Goal: Task Accomplishment & Management: Manage account settings

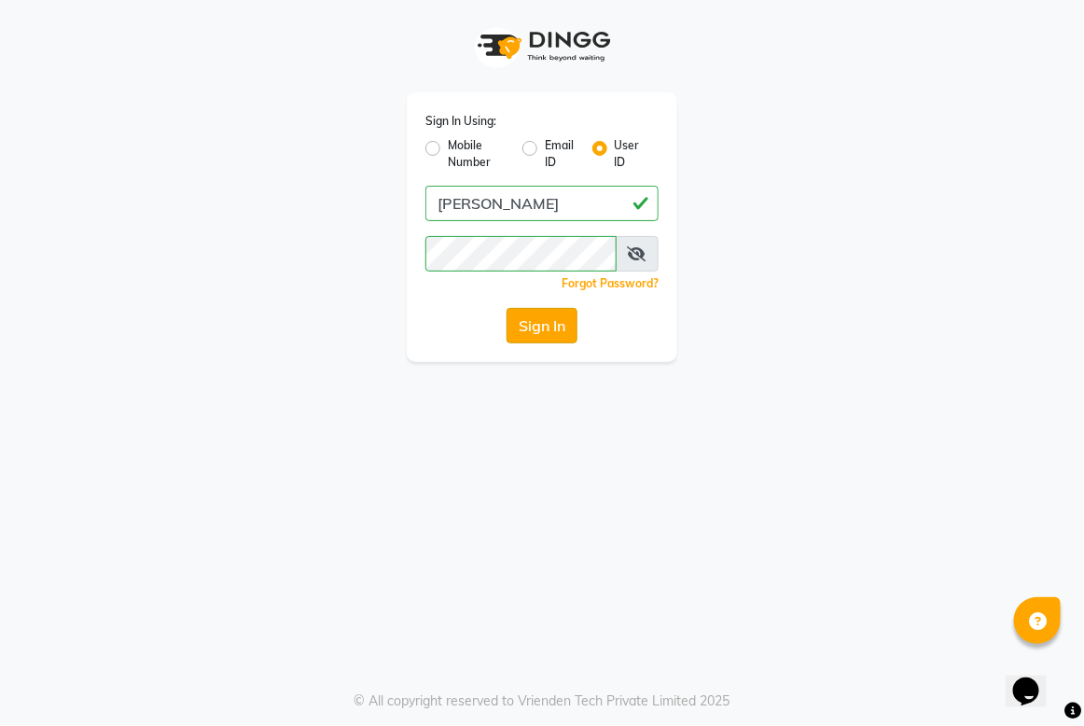
click at [539, 314] on button "Sign In" at bounding box center [542, 325] width 71 height 35
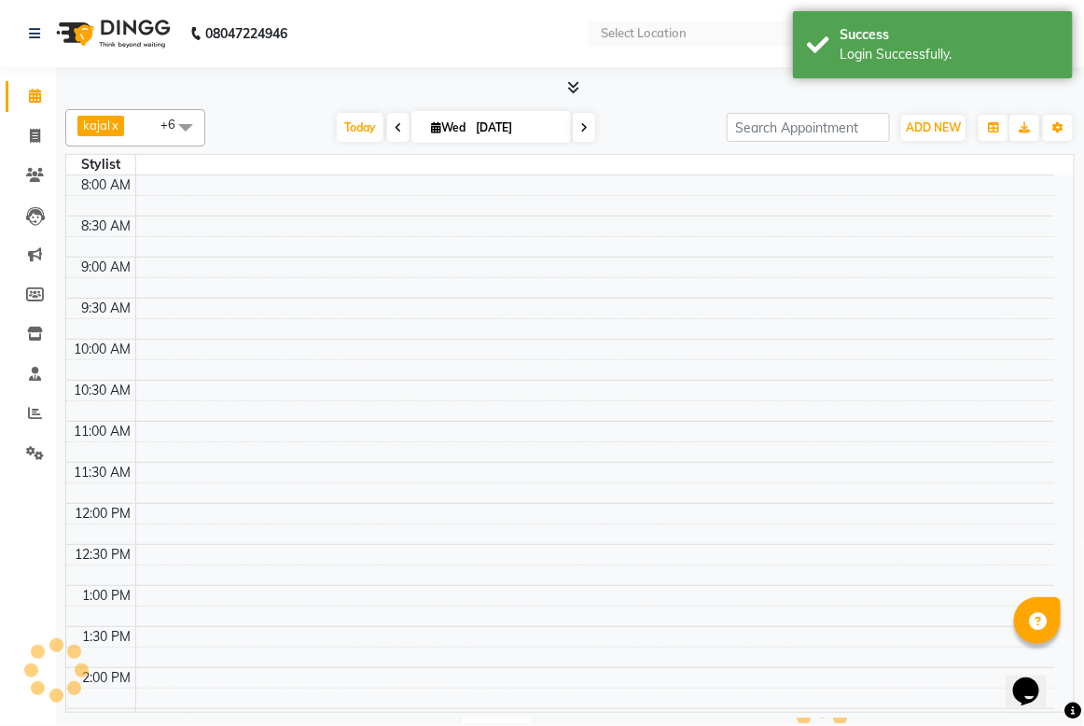
select select "en"
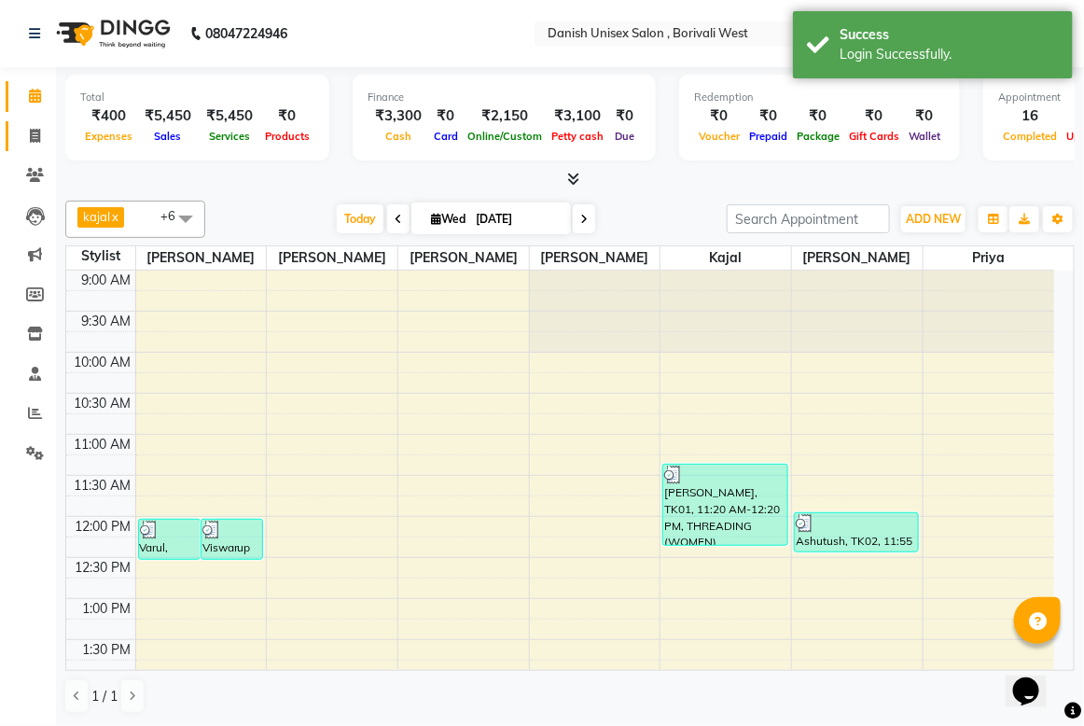
click at [30, 135] on icon at bounding box center [35, 136] width 10 height 14
select select "service"
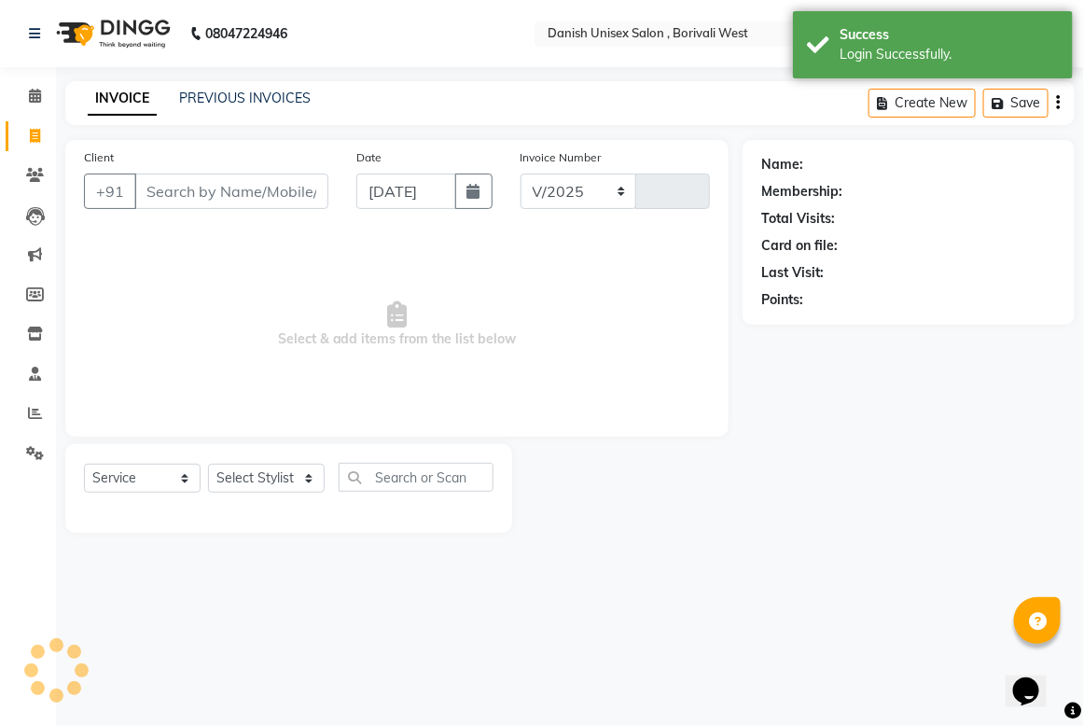
select select "6929"
type input "3408"
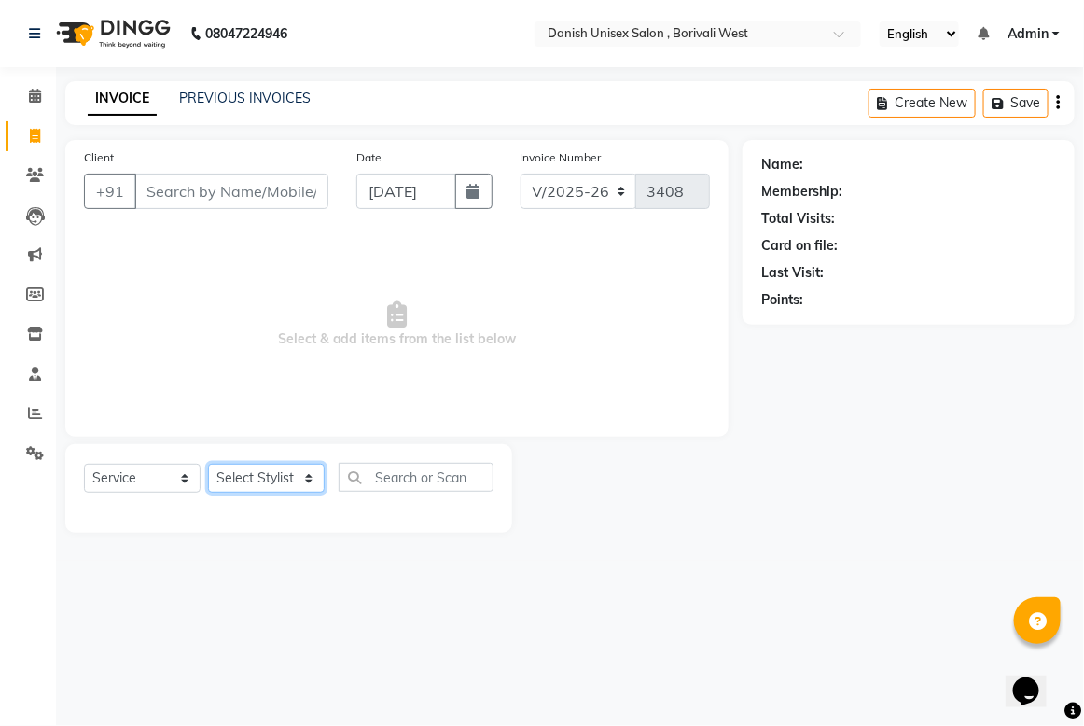
click at [297, 476] on select "Select Stylist Bhim Shing firoz alam kajal Lubna Sayyad Niraj Kanojiya Niyaz Sa…" at bounding box center [266, 478] width 117 height 29
drag, startPoint x: 189, startPoint y: 163, endPoint x: 189, endPoint y: 192, distance: 28.9
click at [189, 192] on div "Client +91" at bounding box center [206, 185] width 272 height 77
click at [189, 192] on input "Client" at bounding box center [231, 191] width 194 height 35
type input "9321699391"
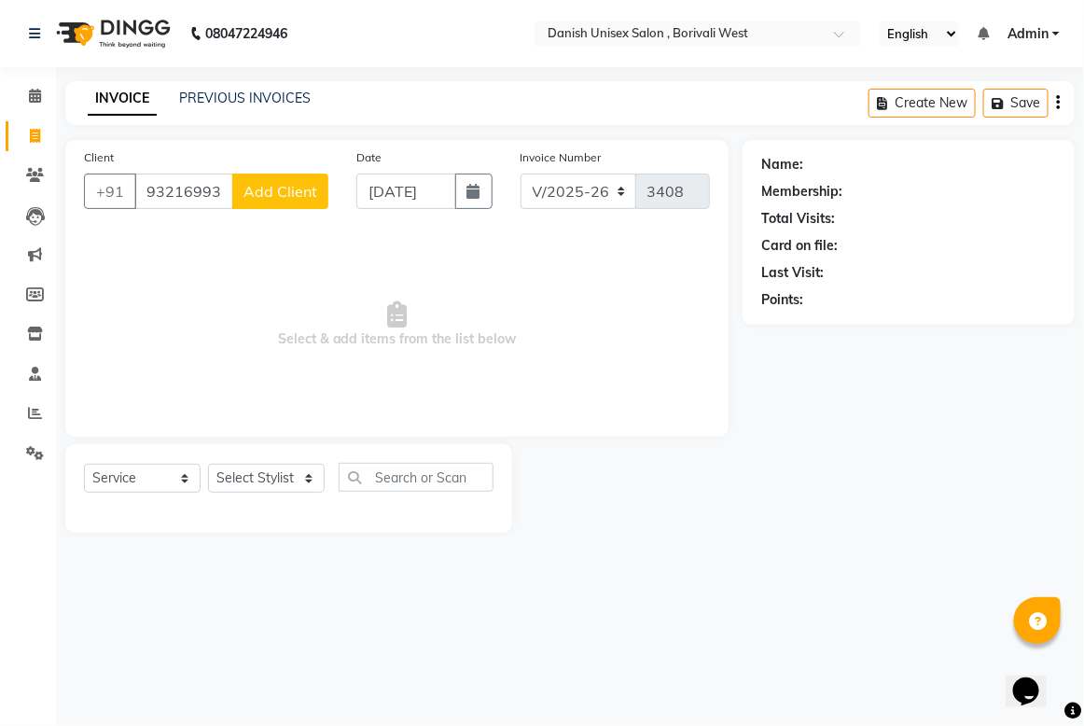
click at [291, 189] on span "Add Client" at bounding box center [281, 191] width 74 height 19
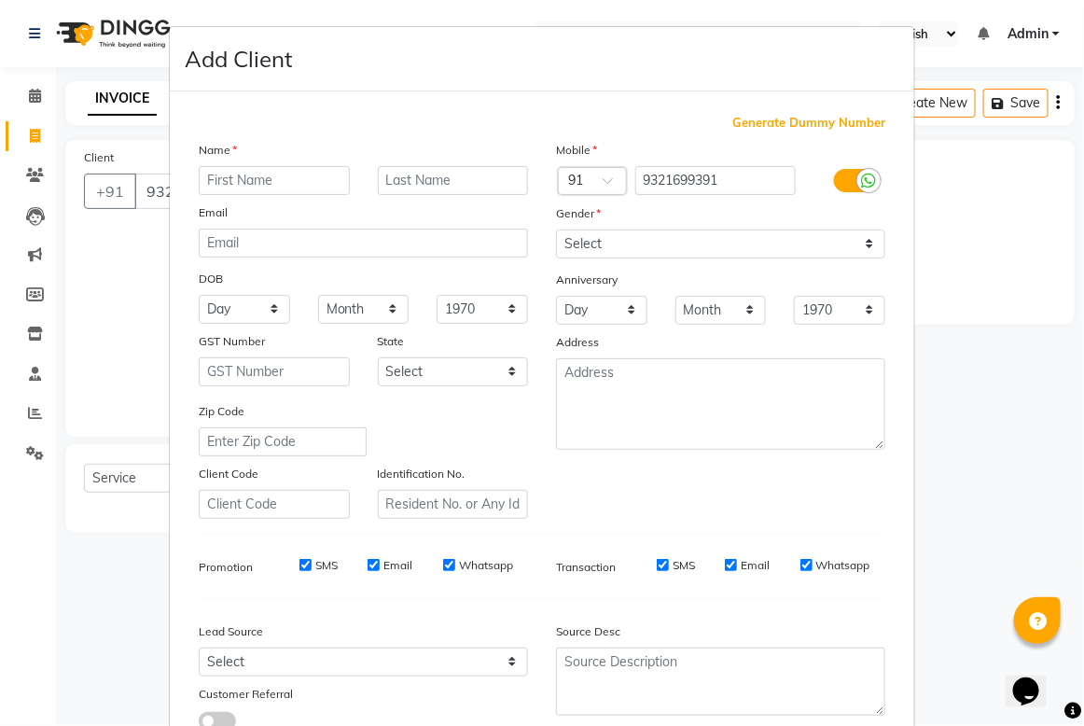
click at [276, 182] on input "text" at bounding box center [274, 180] width 151 height 29
type input "Rohit"
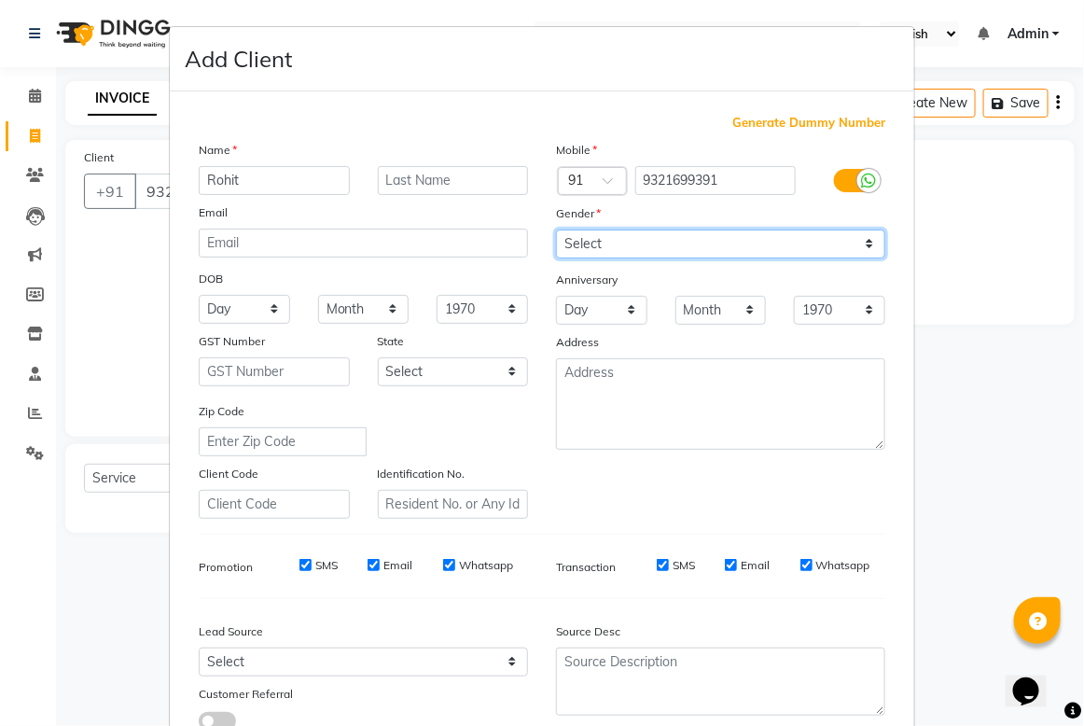
click at [747, 253] on select "Select Male Female Other Prefer Not To Say" at bounding box center [720, 244] width 329 height 29
click at [556, 230] on select "Select Male Female Other Prefer Not To Say" at bounding box center [720, 244] width 329 height 29
click at [675, 240] on select "Select Male Female Other Prefer Not To Say" at bounding box center [720, 244] width 329 height 29
select select "male"
click at [556, 230] on select "Select Male Female Other Prefer Not To Say" at bounding box center [720, 244] width 329 height 29
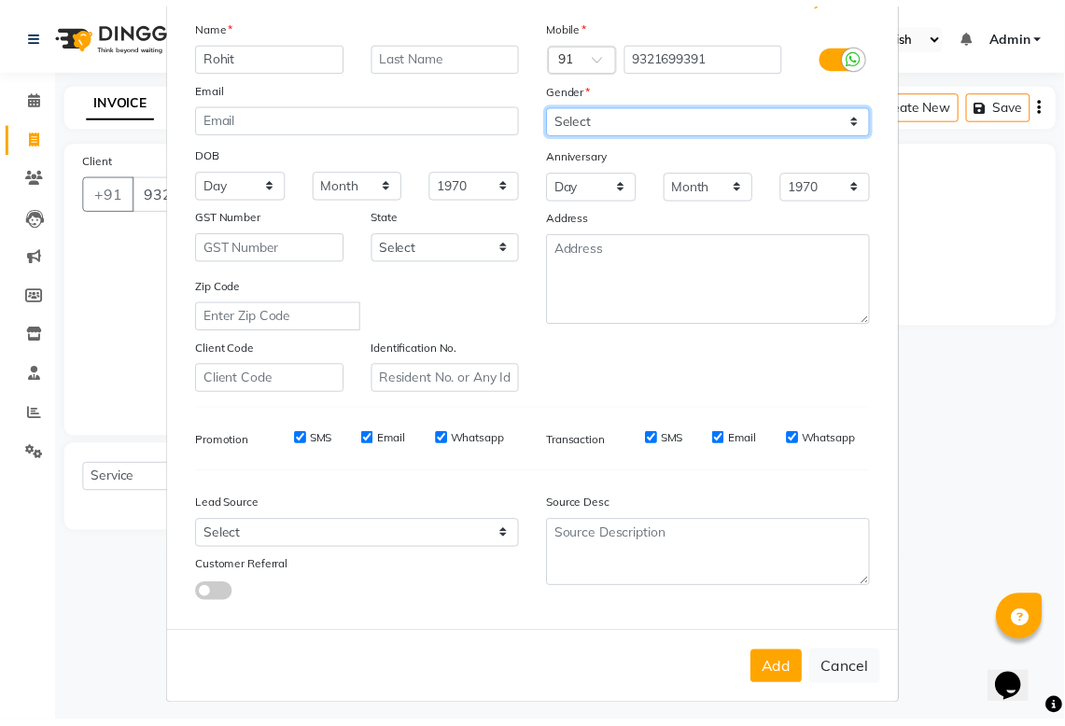
scroll to position [128, 0]
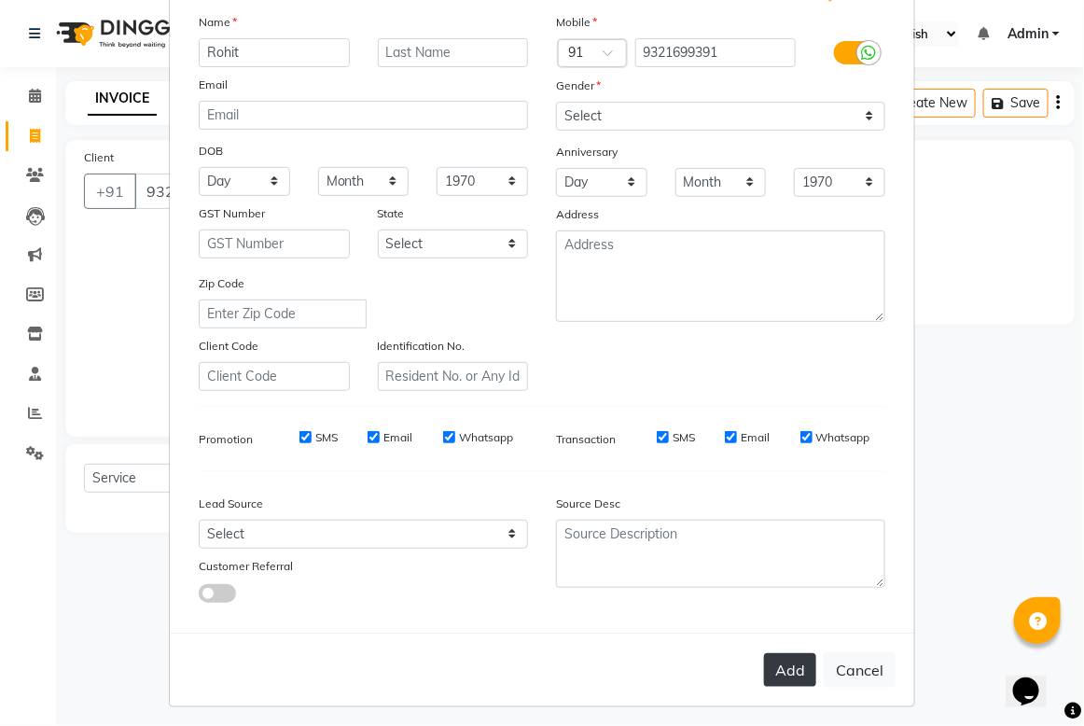
click at [768, 653] on button "Add" at bounding box center [790, 670] width 52 height 34
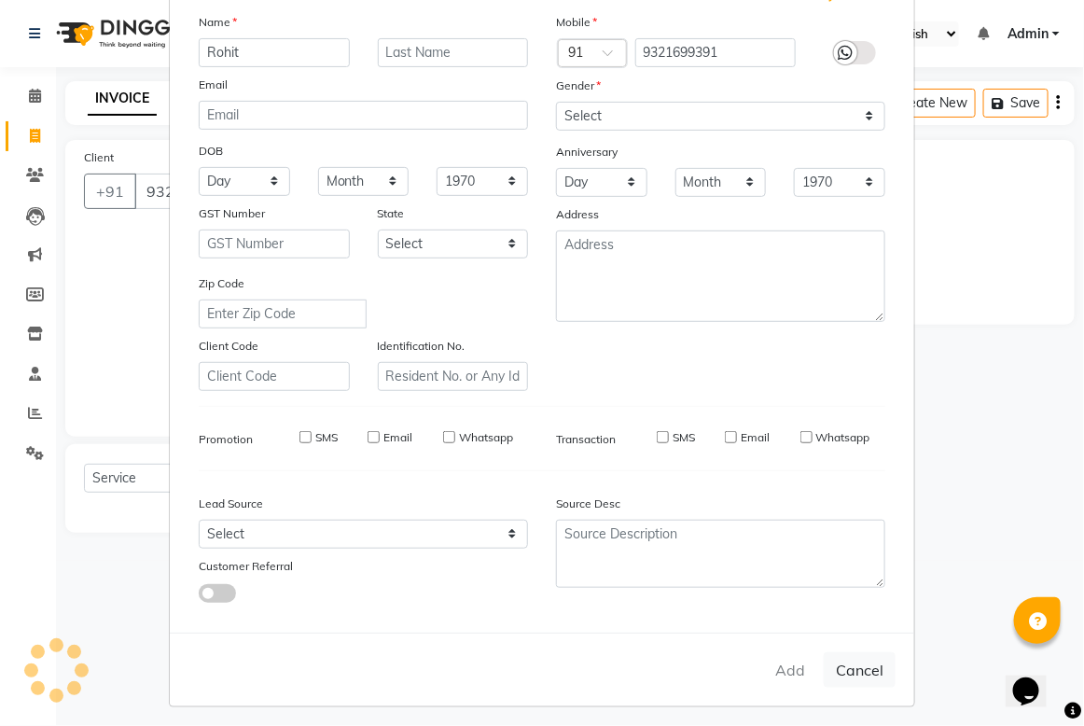
select select
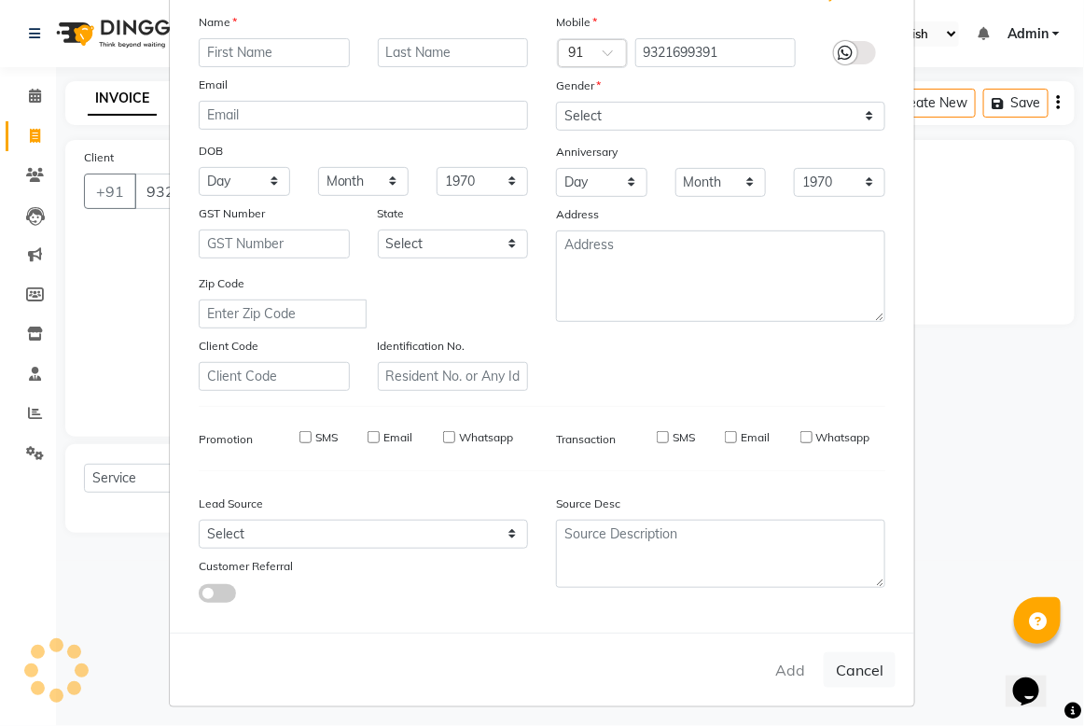
select select
checkbox input "false"
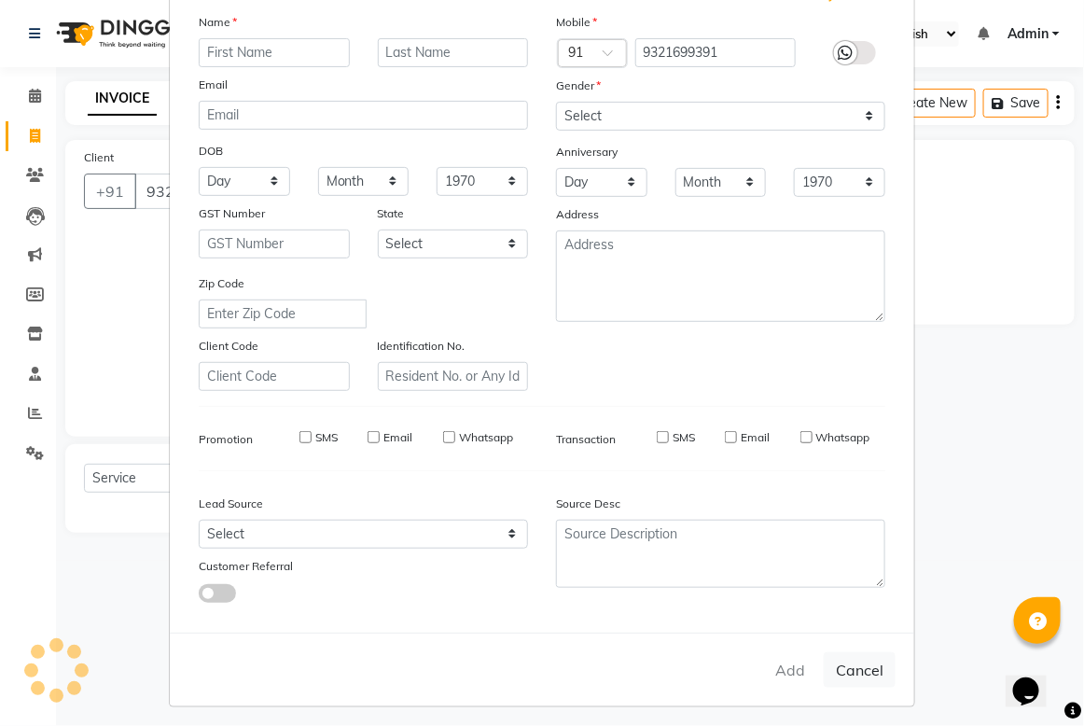
checkbox input "false"
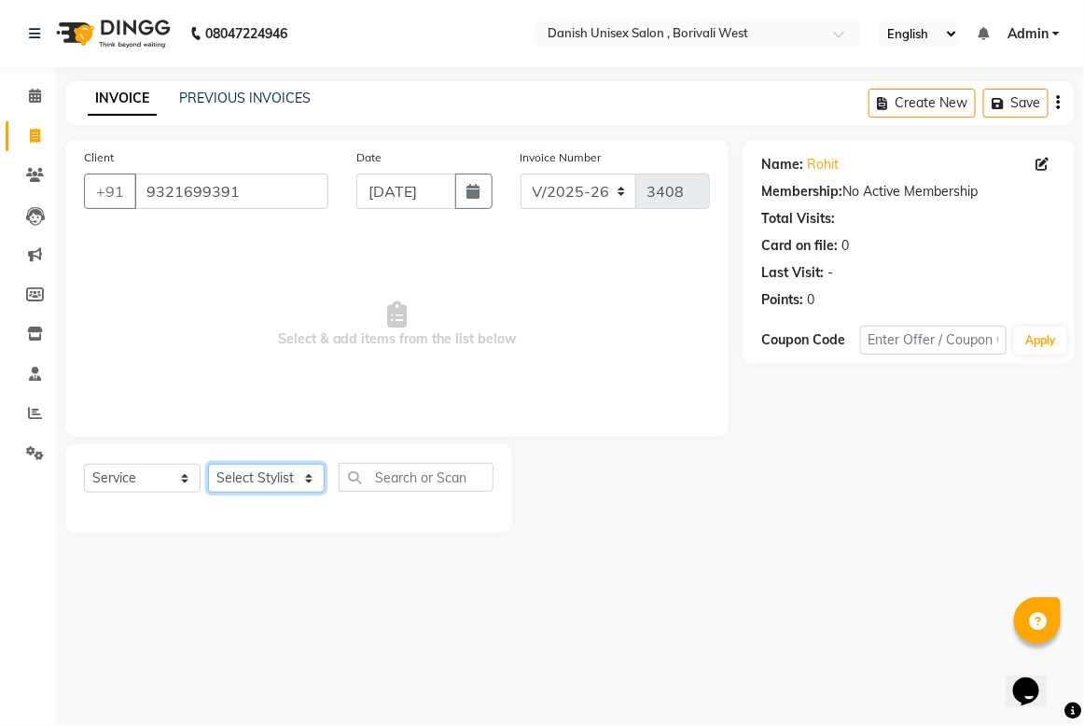
click at [264, 468] on select "Select Stylist Bhim Shing firoz alam kajal Lubna Sayyad Niraj Kanojiya Niyaz Sa…" at bounding box center [266, 478] width 117 height 29
select select "57771"
click at [208, 464] on select "Select Stylist Bhim Shing firoz alam kajal Lubna Sayyad Niraj Kanojiya Niyaz Sa…" at bounding box center [266, 478] width 117 height 29
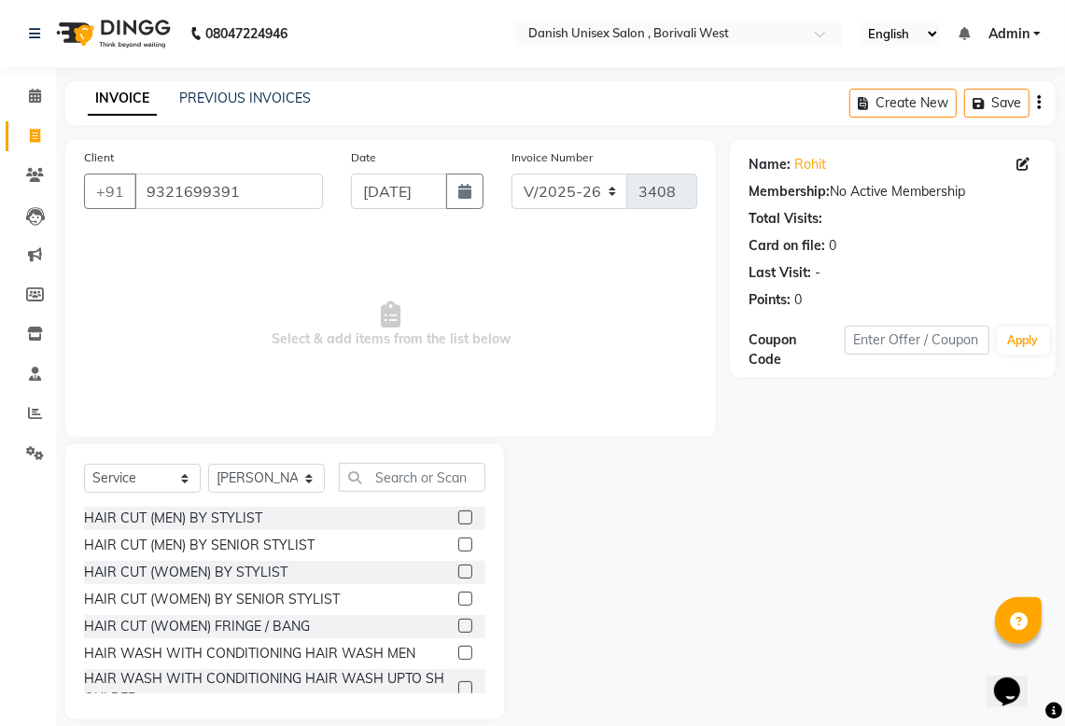
click at [458, 518] on label at bounding box center [465, 517] width 14 height 14
click at [458, 518] on input "checkbox" at bounding box center [464, 518] width 12 height 12
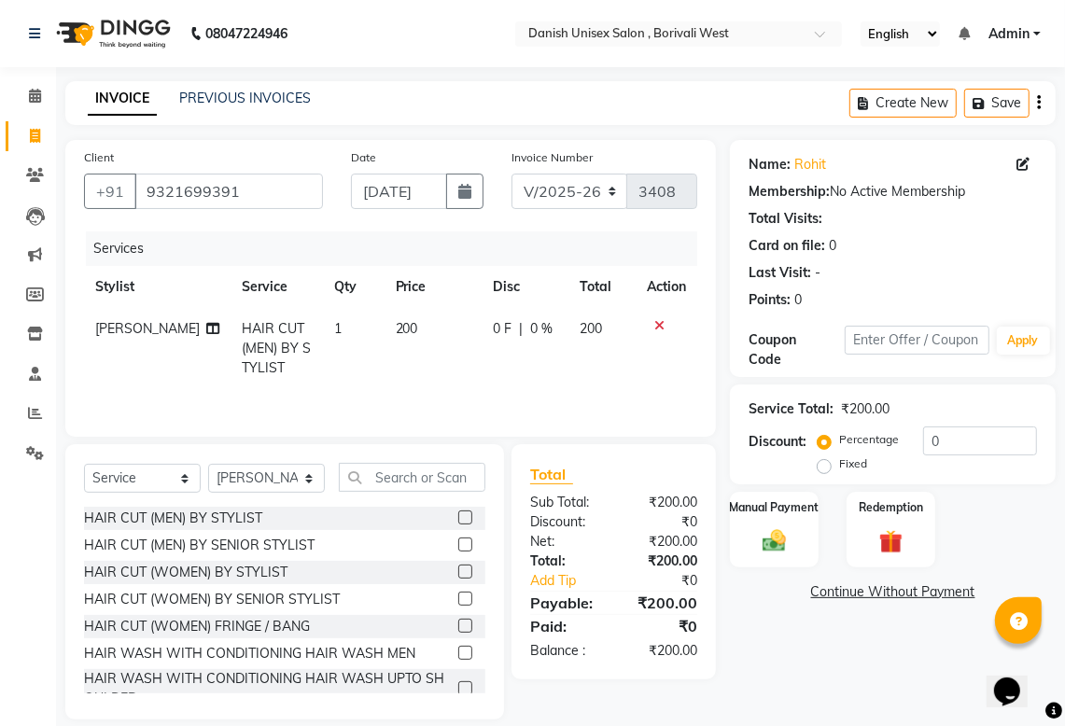
click at [458, 522] on label at bounding box center [465, 517] width 14 height 14
click at [458, 522] on input "checkbox" at bounding box center [464, 518] width 12 height 12
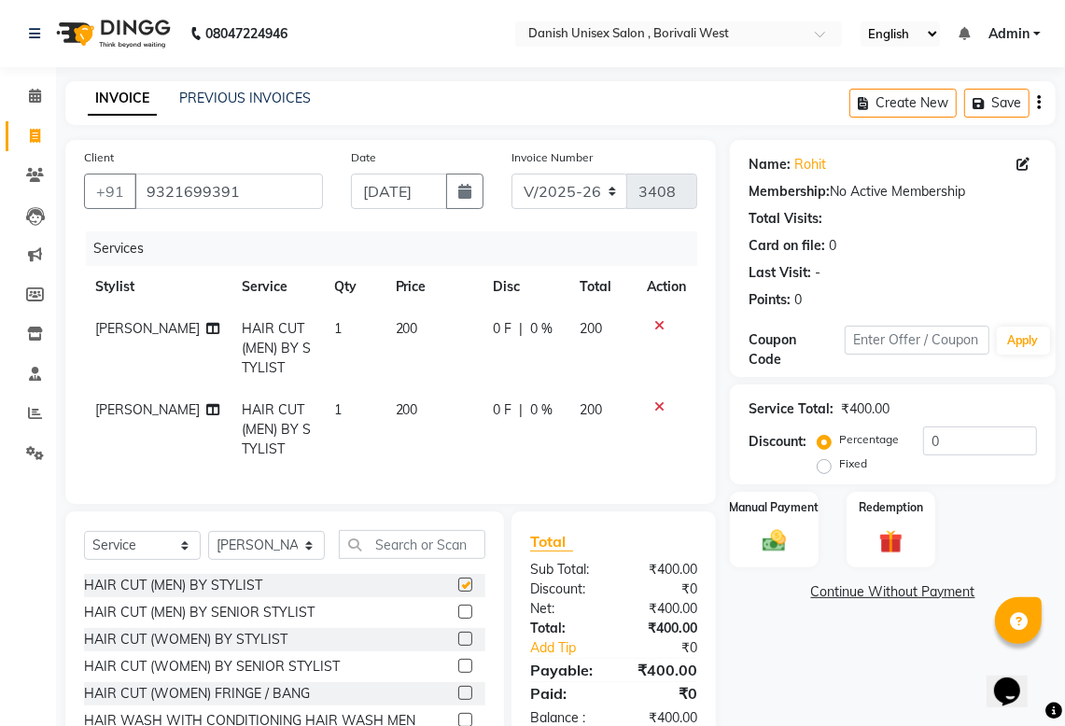
checkbox input "false"
click at [404, 559] on input "text" at bounding box center [412, 544] width 146 height 29
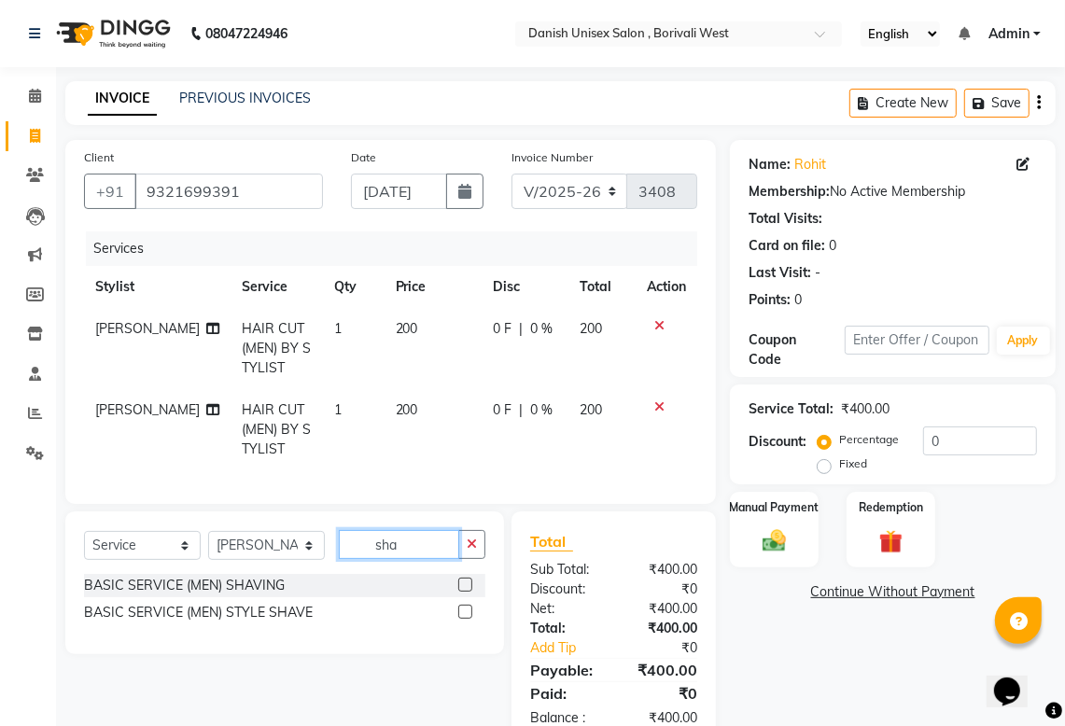
type input "sha"
click at [467, 592] on label at bounding box center [465, 585] width 14 height 14
click at [467, 592] on input "checkbox" at bounding box center [464, 585] width 12 height 12
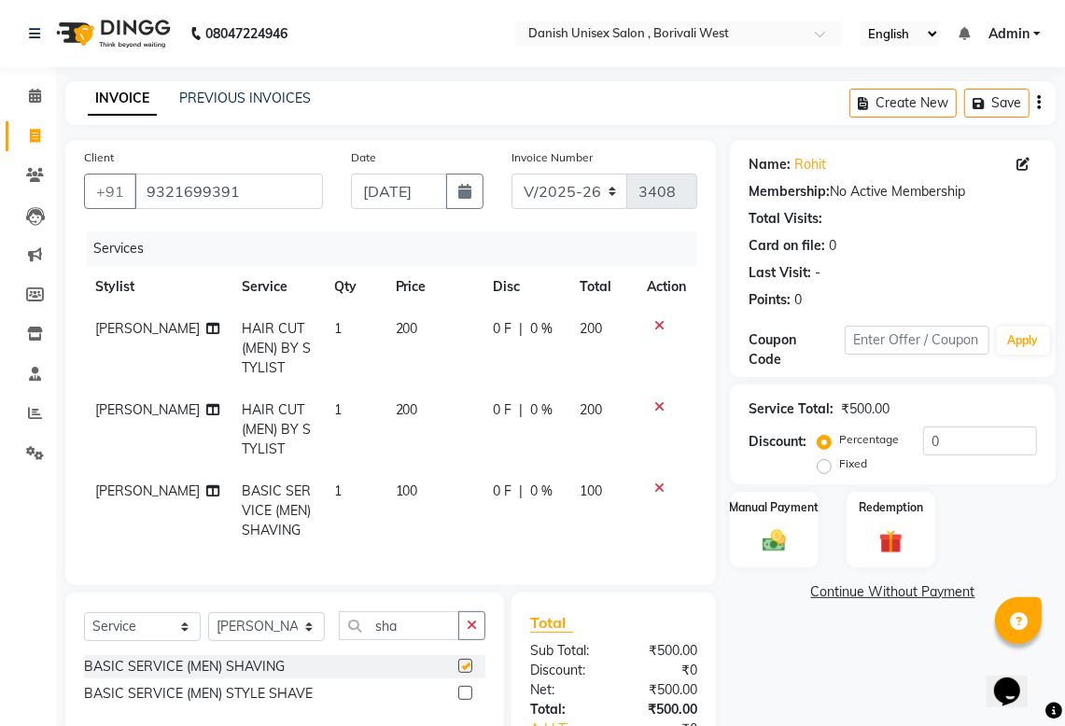
checkbox input "false"
click at [660, 481] on icon at bounding box center [659, 487] width 10 height 13
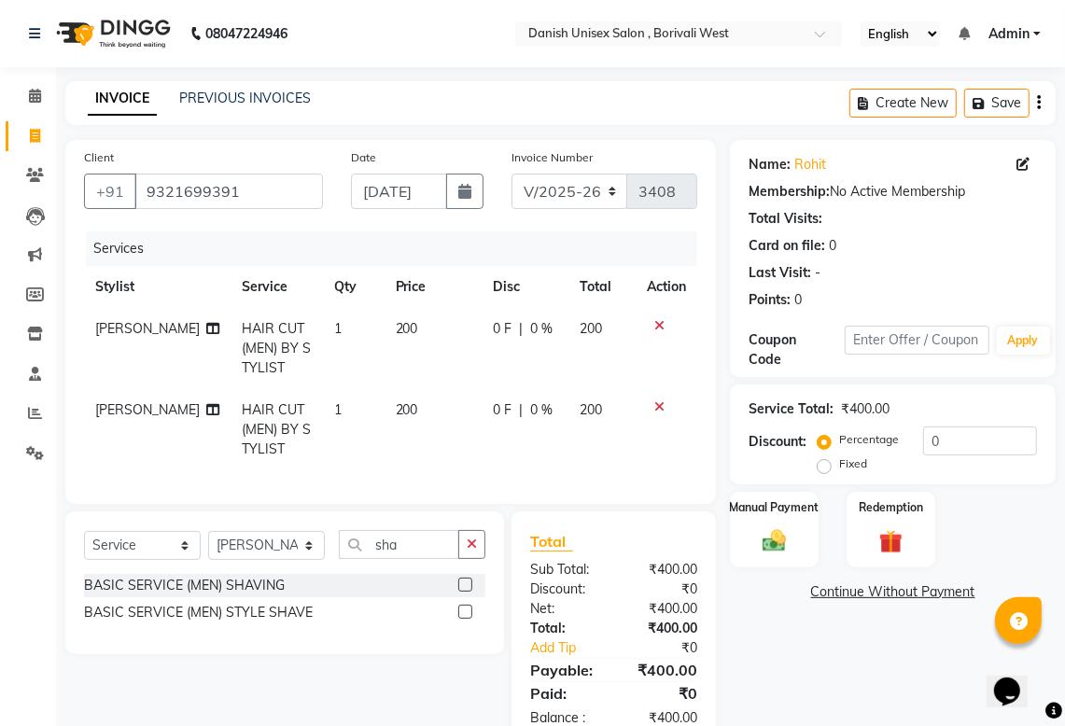
click at [460, 619] on label at bounding box center [465, 612] width 14 height 14
click at [460, 619] on input "checkbox" at bounding box center [464, 612] width 12 height 12
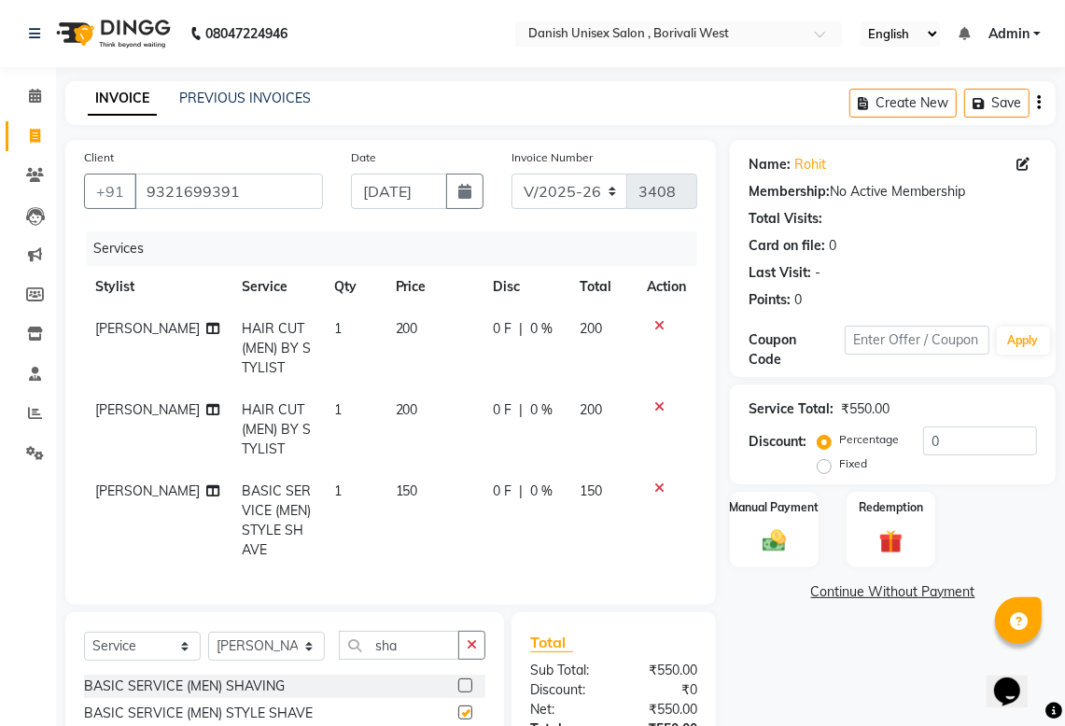
checkbox input "false"
click at [766, 550] on img at bounding box center [774, 540] width 40 height 28
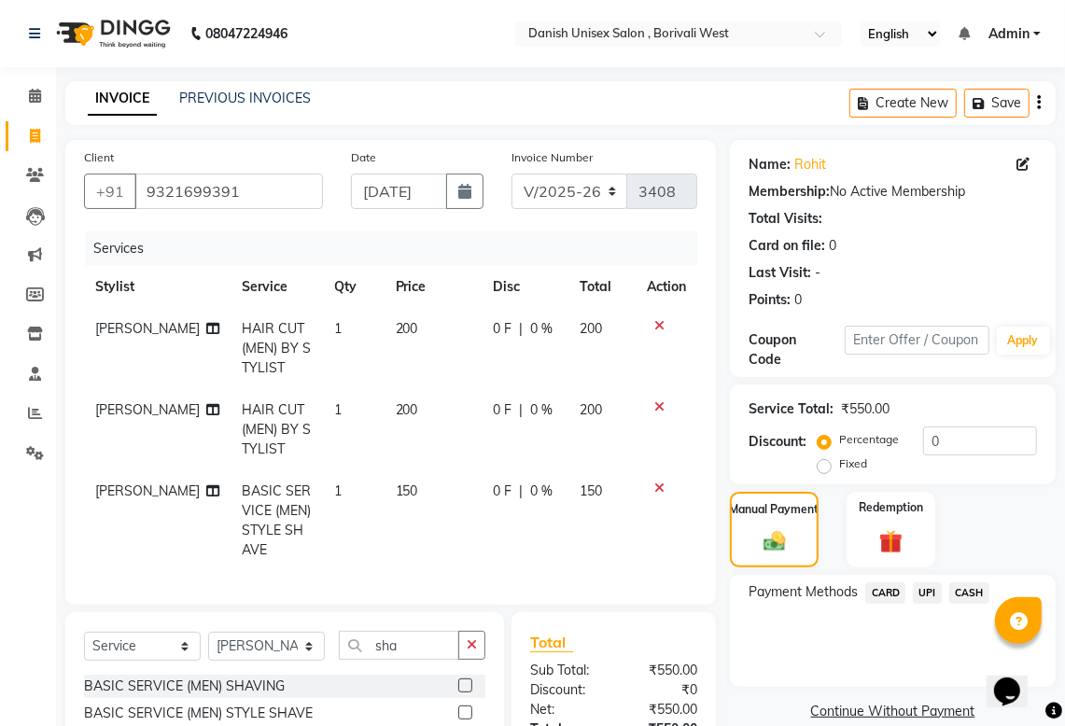
click at [925, 590] on span "UPI" at bounding box center [926, 592] width 29 height 21
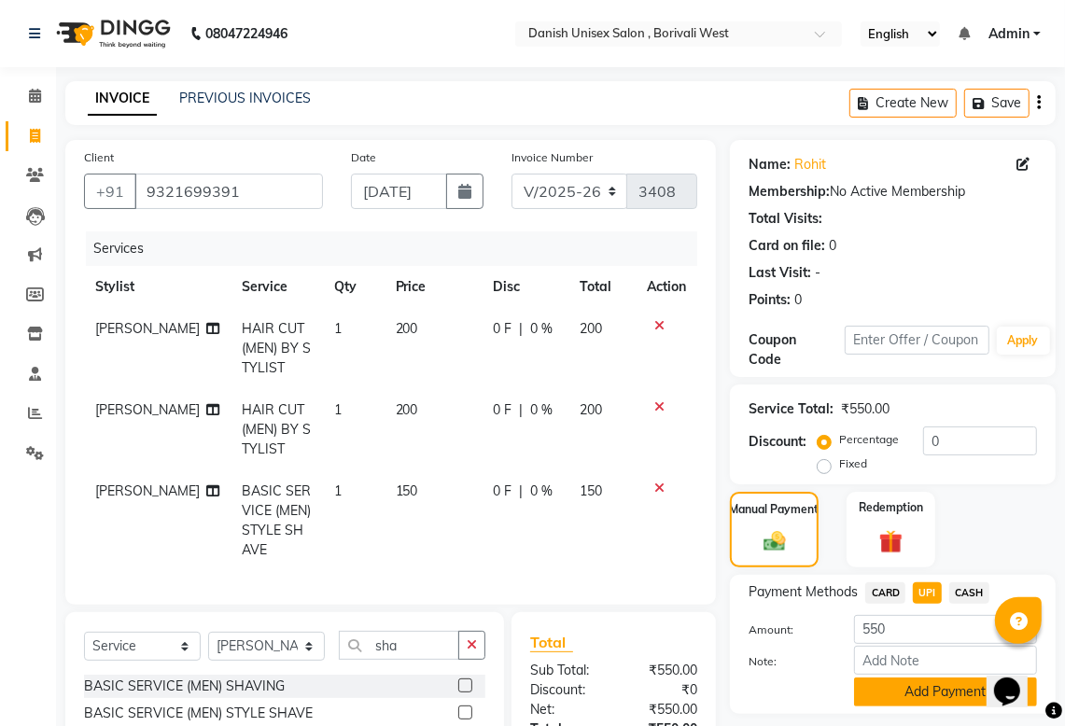
click at [931, 689] on button "Add Payment" at bounding box center [945, 691] width 183 height 29
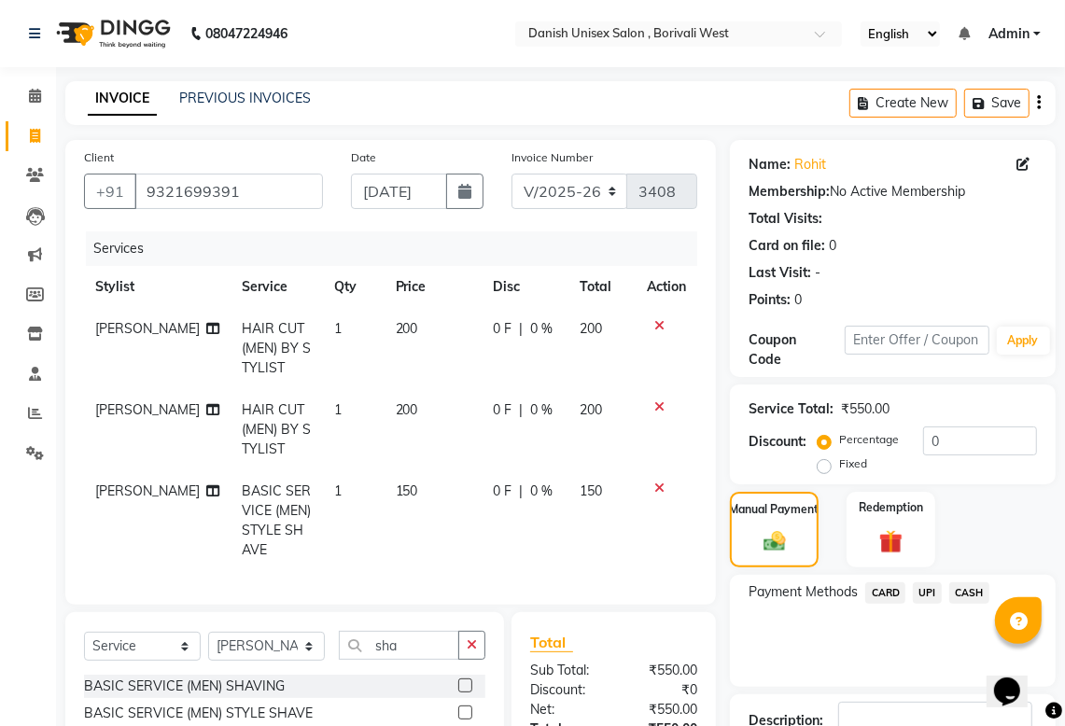
scroll to position [207, 0]
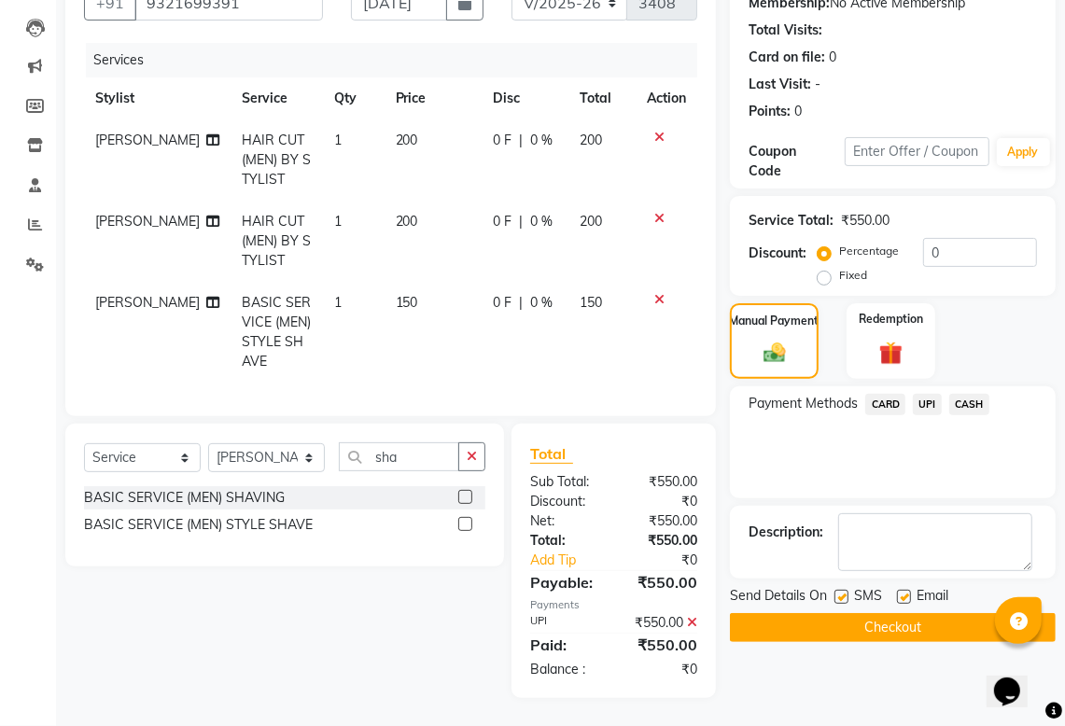
click at [906, 613] on button "Checkout" at bounding box center [893, 627] width 326 height 29
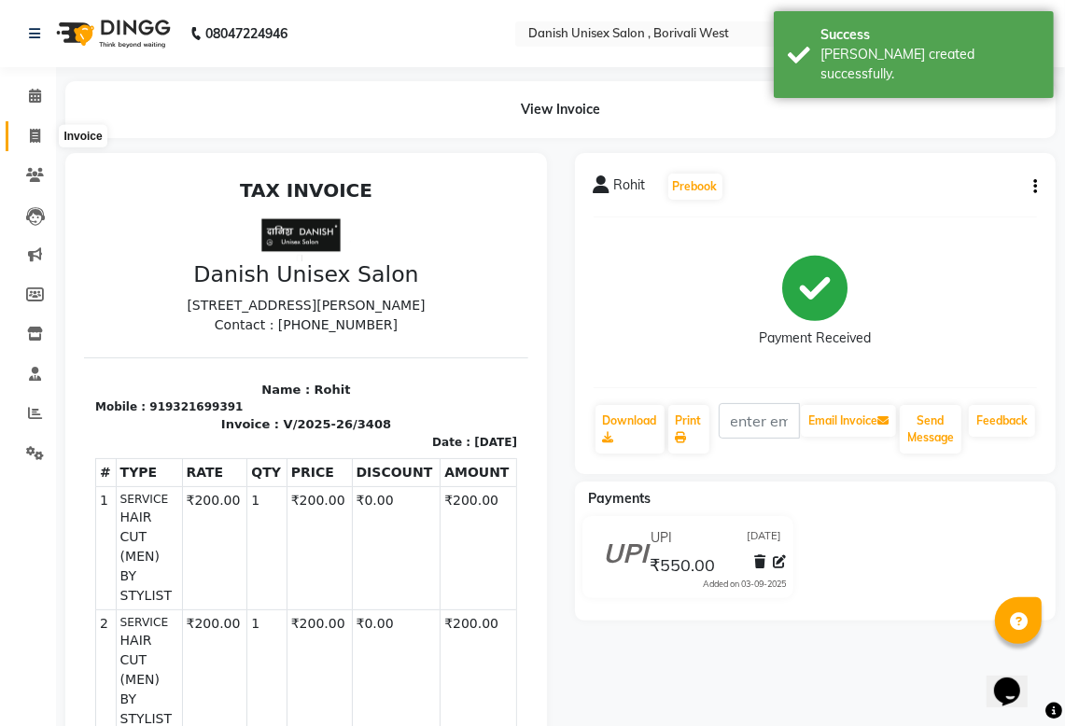
click at [42, 141] on span at bounding box center [35, 136] width 33 height 21
select select "service"
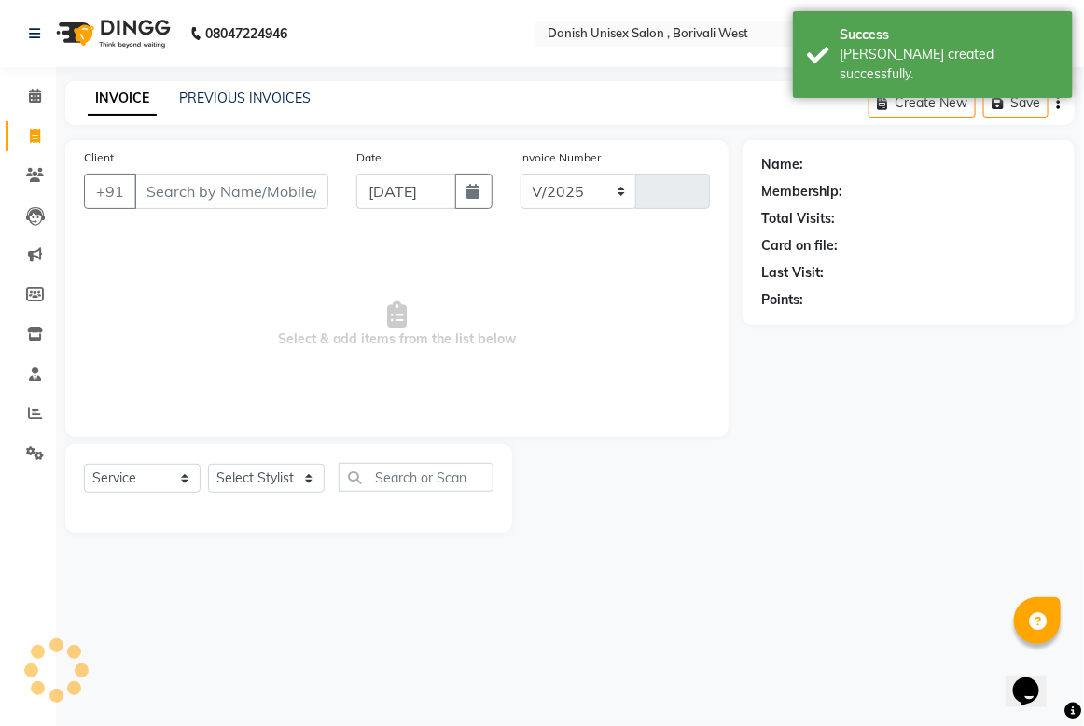
select select "6929"
type input "3409"
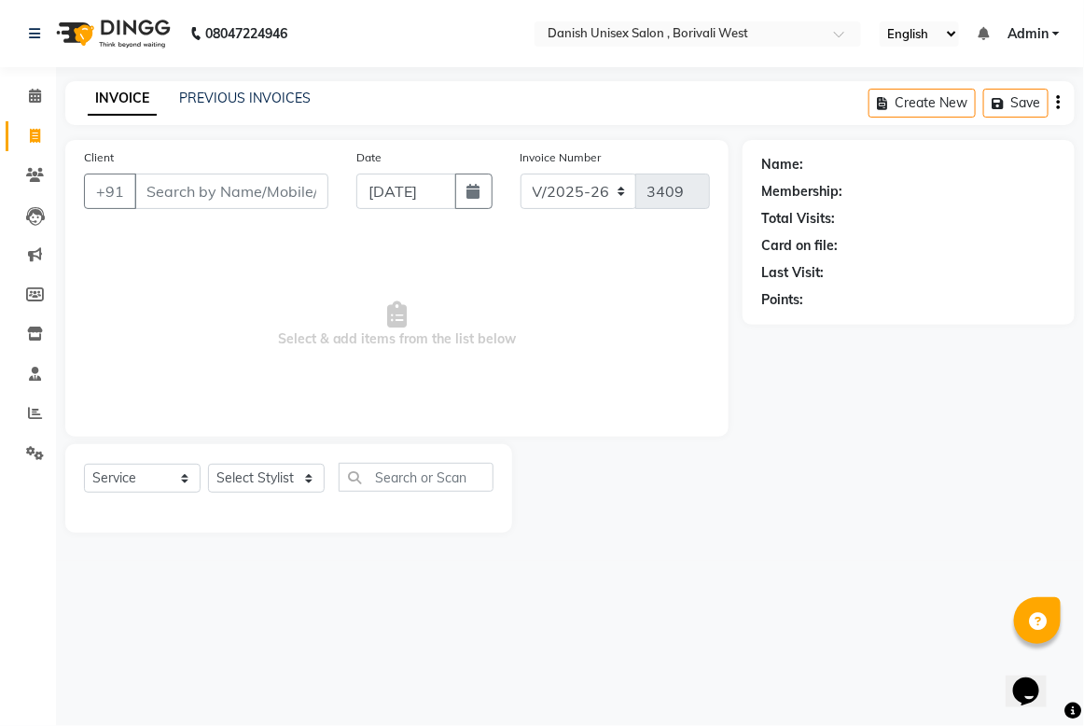
drag, startPoint x: 151, startPoint y: 182, endPoint x: 212, endPoint y: 245, distance: 87.8
click at [152, 183] on input "Client" at bounding box center [231, 191] width 194 height 35
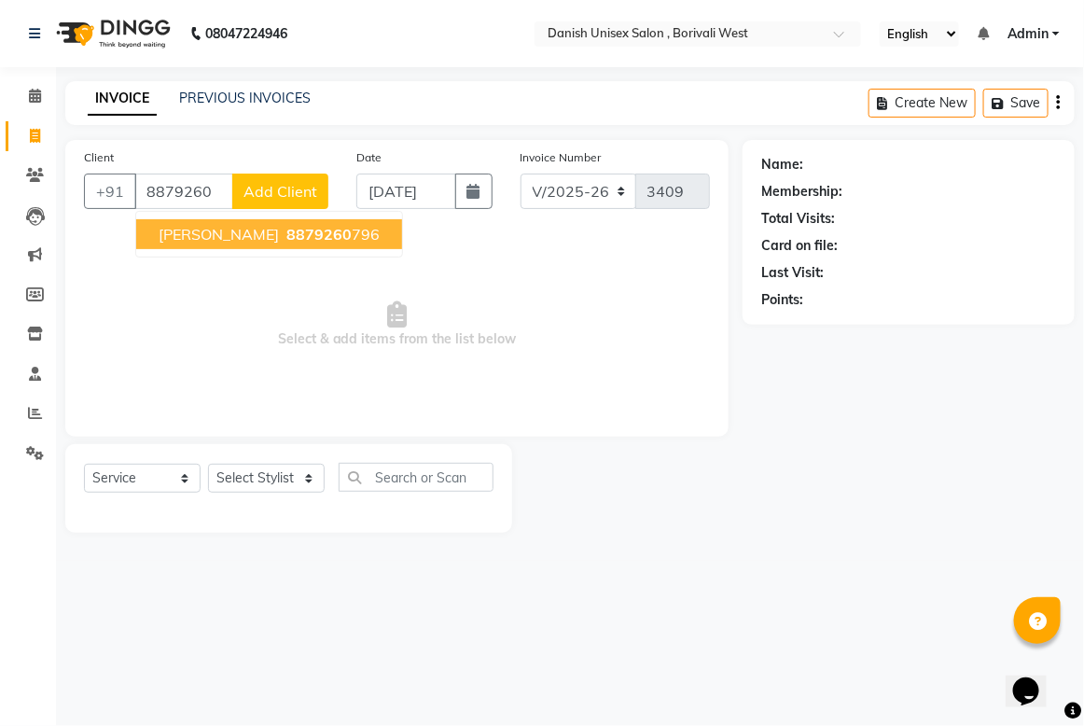
click at [327, 236] on span "8879260" at bounding box center [318, 234] width 65 height 19
type input "8879260796"
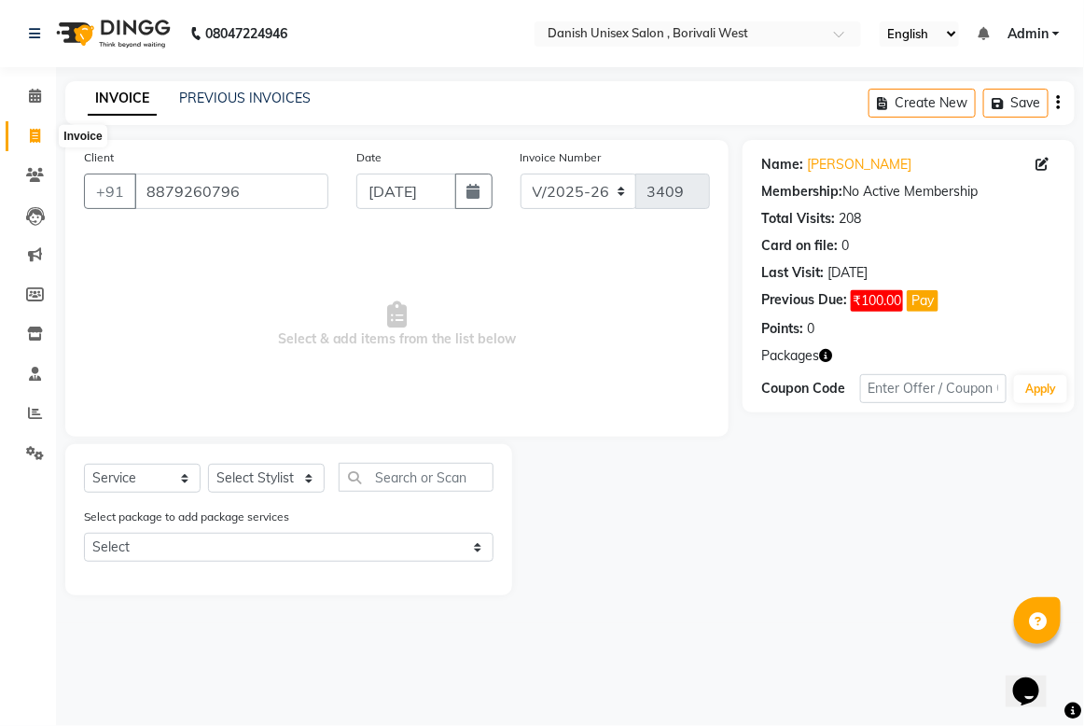
click at [30, 138] on icon at bounding box center [35, 136] width 10 height 14
click at [262, 93] on link "PREVIOUS INVOICES" at bounding box center [245, 98] width 132 height 17
click at [306, 477] on select "Select Stylist Bhim Shing firoz alam kajal Lubna Sayyad Niraj Kanojiya Niyaz Sa…" at bounding box center [266, 478] width 117 height 29
select select "89255"
click at [208, 464] on select "Select Stylist Bhim Shing firoz alam kajal Lubna Sayyad Niraj Kanojiya Niyaz Sa…" at bounding box center [266, 478] width 117 height 29
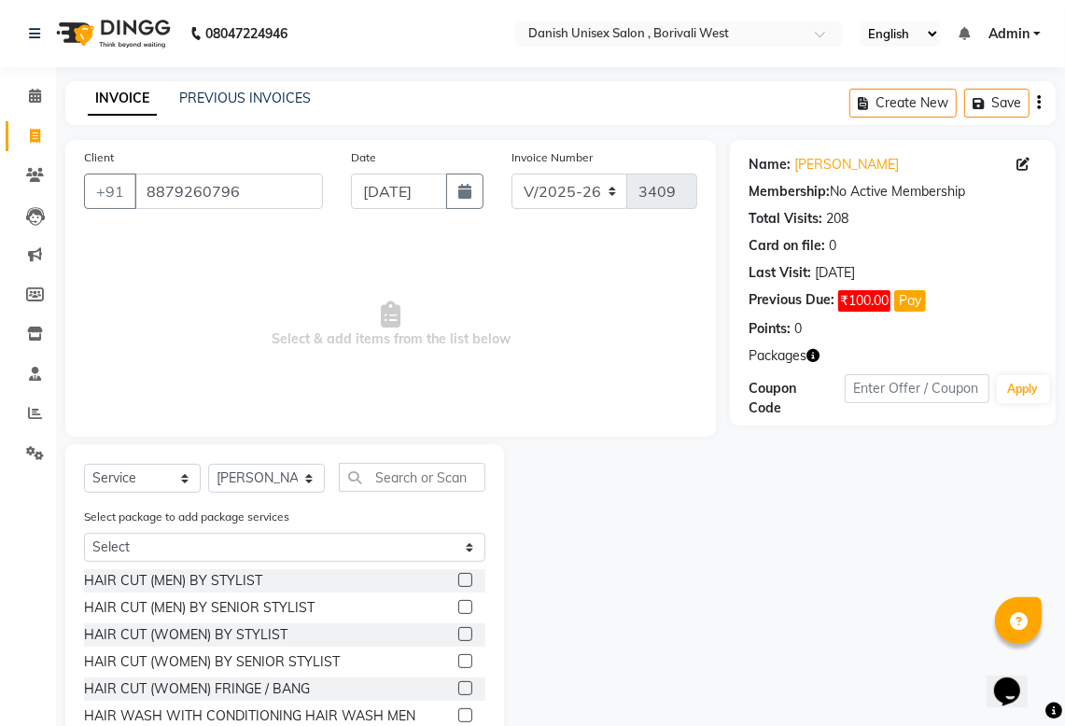
click at [458, 575] on label at bounding box center [465, 580] width 14 height 14
click at [458, 575] on input "checkbox" at bounding box center [464, 581] width 12 height 12
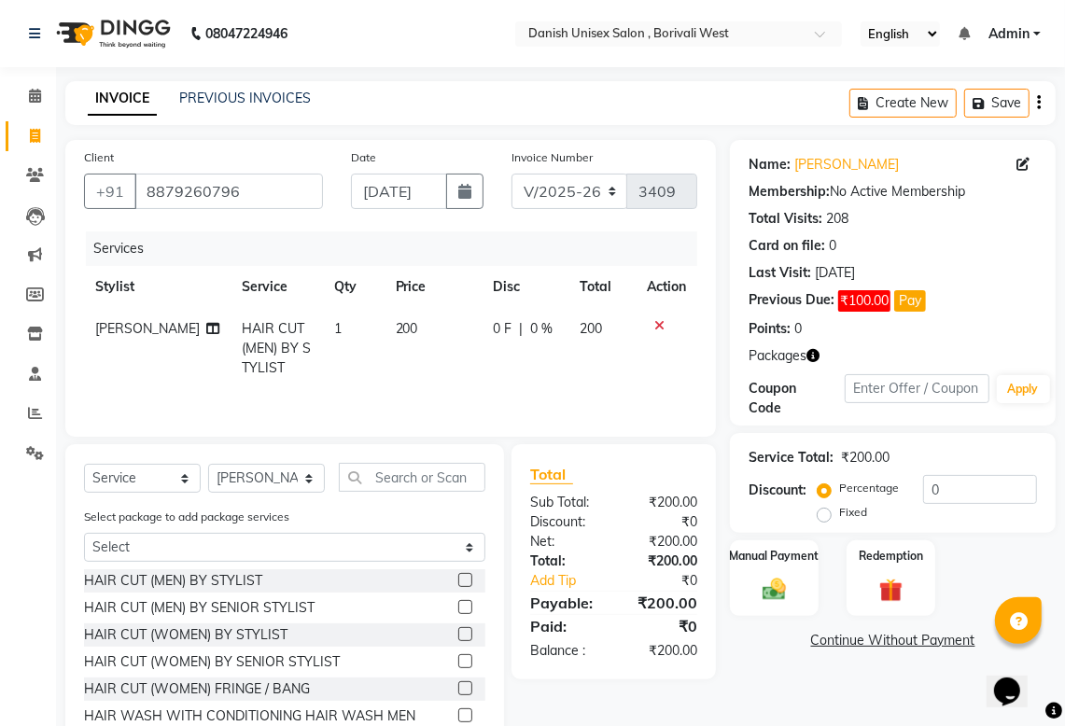
click at [458, 579] on label at bounding box center [465, 580] width 14 height 14
click at [458, 579] on input "checkbox" at bounding box center [464, 581] width 12 height 12
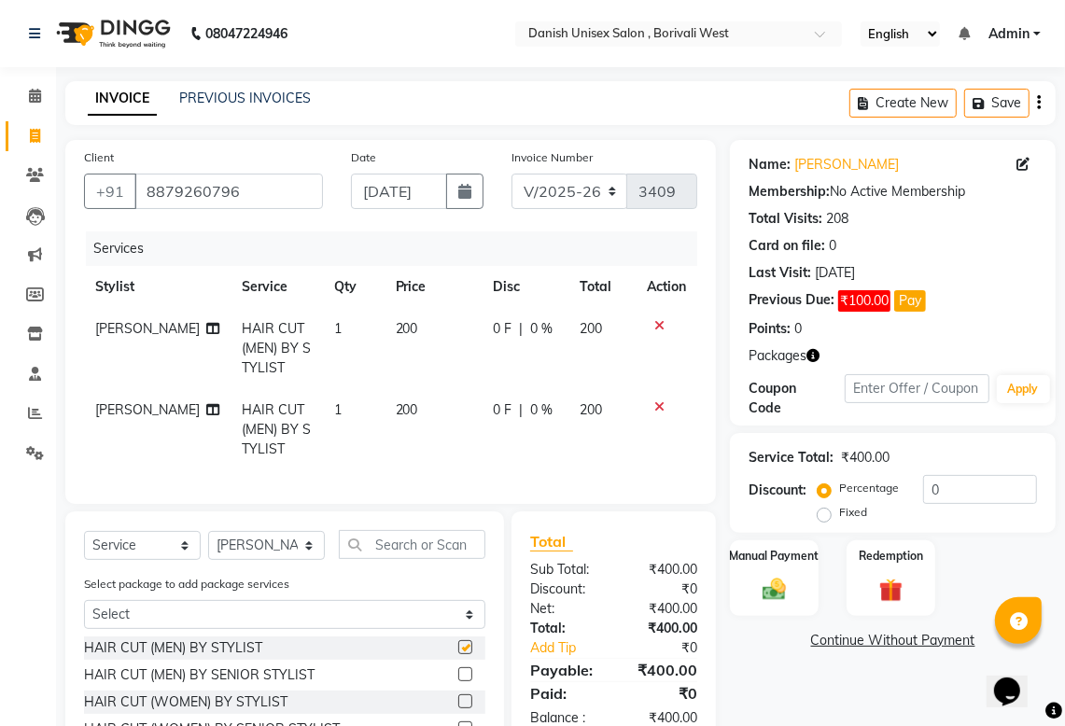
checkbox input "false"
click at [788, 581] on img at bounding box center [774, 589] width 40 height 28
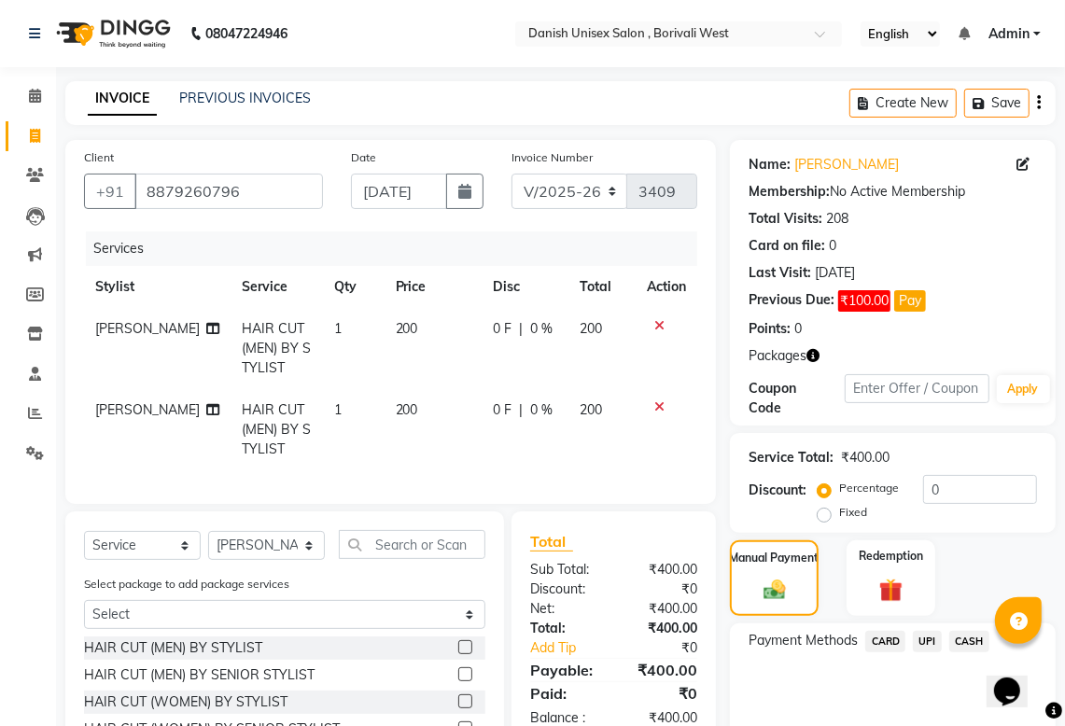
click at [967, 635] on span "CASH" at bounding box center [969, 641] width 40 height 21
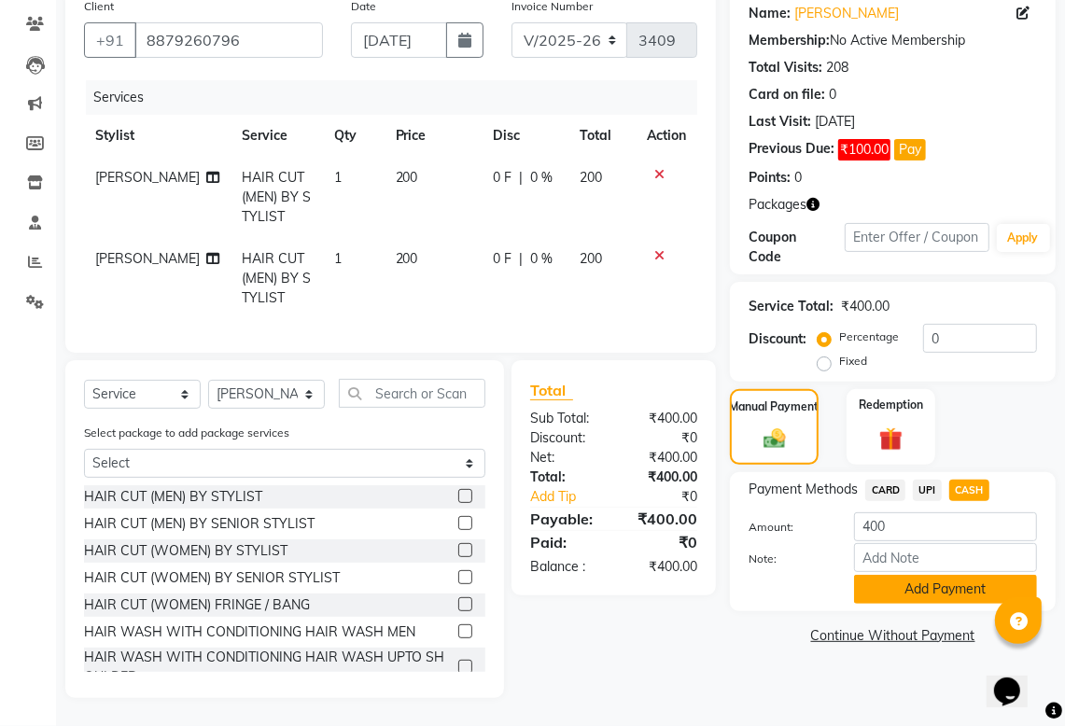
click at [930, 575] on button "Add Payment" at bounding box center [945, 589] width 183 height 29
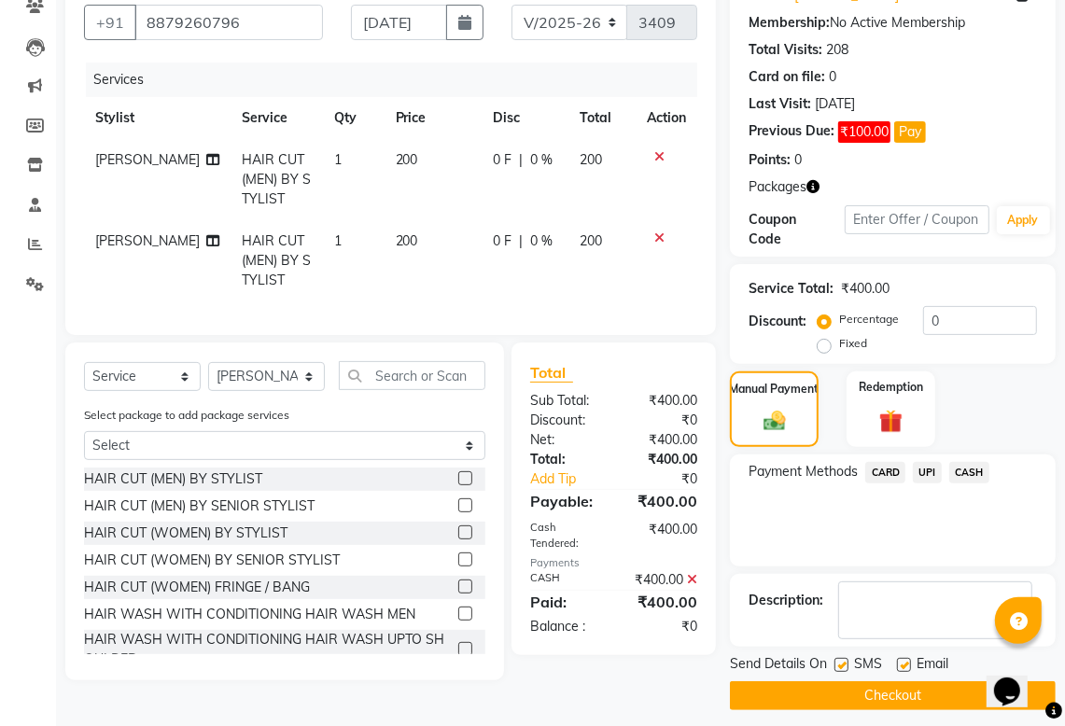
click at [926, 690] on button "Checkout" at bounding box center [893, 695] width 326 height 29
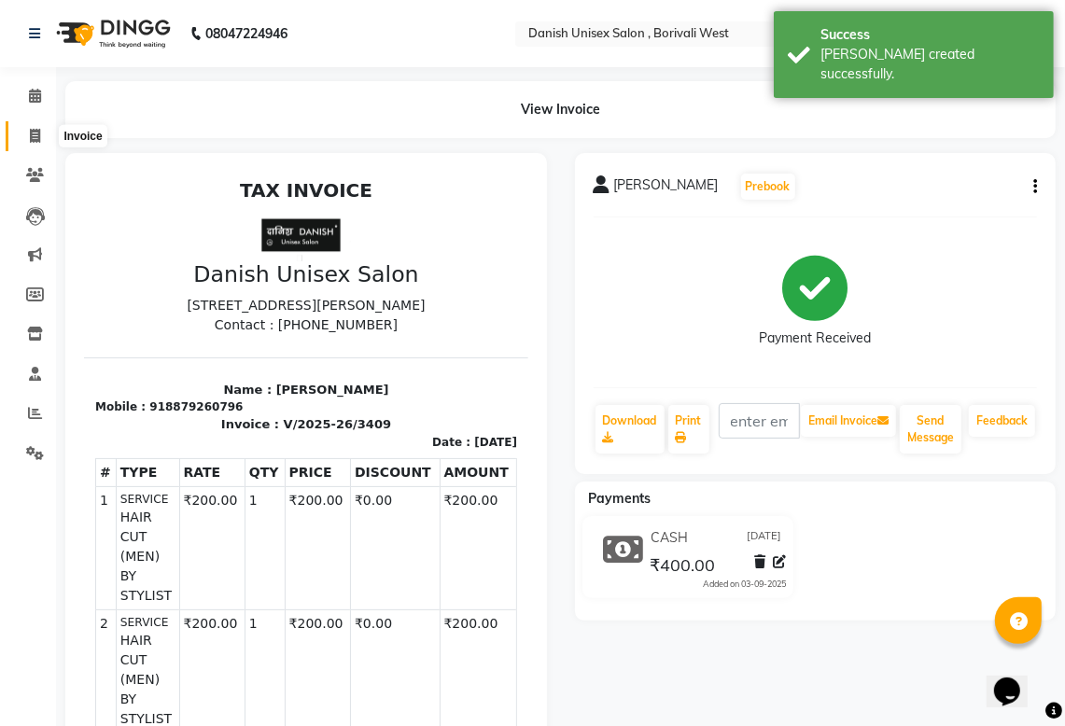
click at [35, 131] on icon at bounding box center [35, 136] width 10 height 14
select select "service"
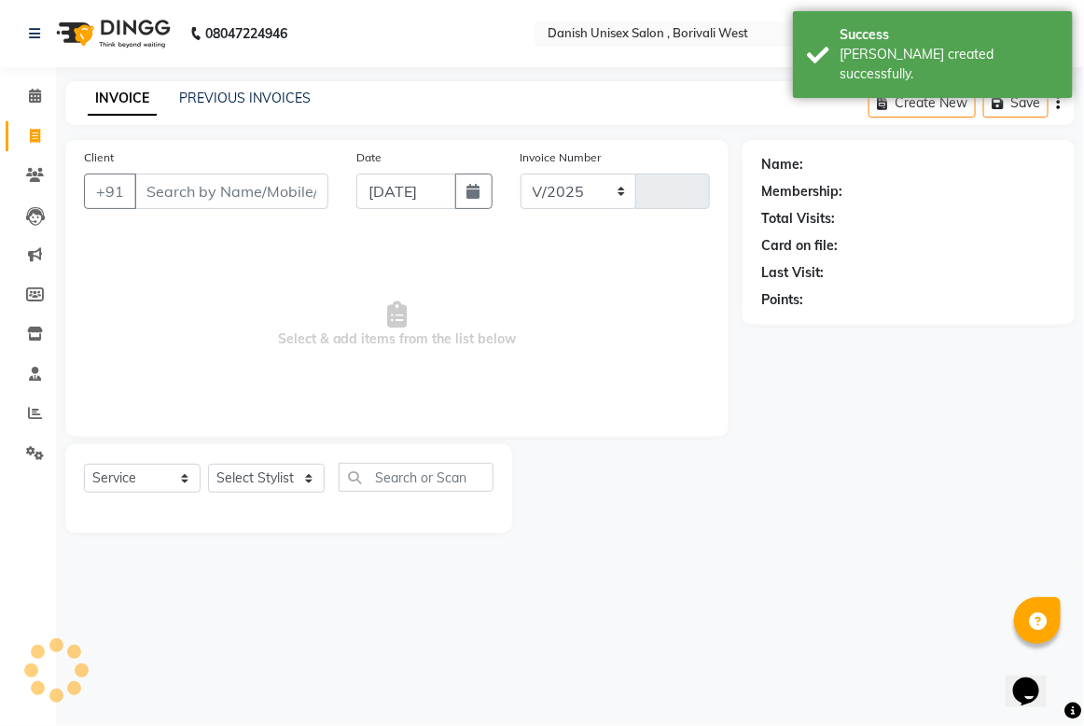
select select "6929"
type input "3410"
click at [258, 96] on link "PREVIOUS INVOICES" at bounding box center [245, 98] width 132 height 17
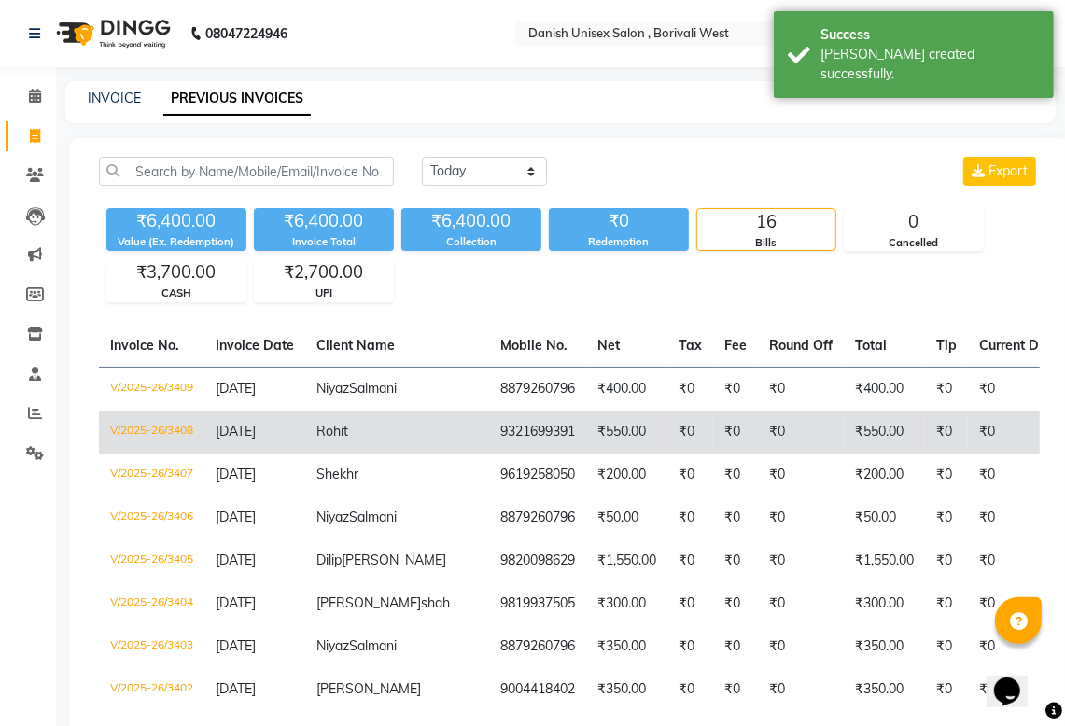
click at [843, 446] on td "₹550.00" at bounding box center [883, 432] width 81 height 43
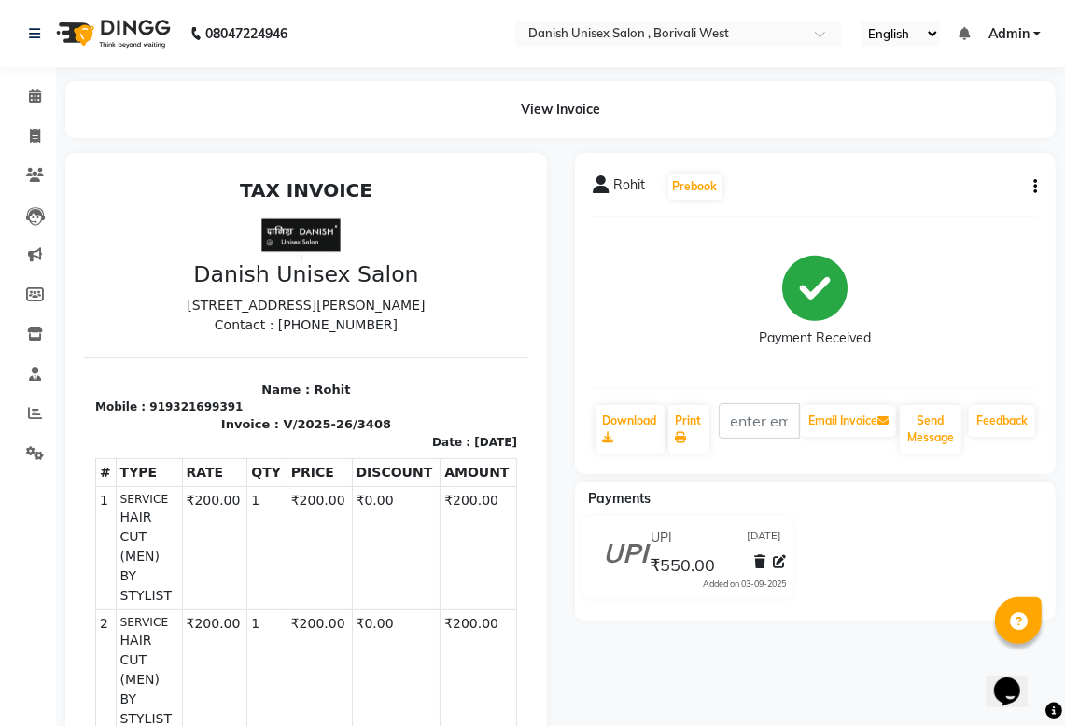
click at [1038, 188] on div "Rohit Prebook Payment Received Download Print Email Invoice Send Message Feedba…" at bounding box center [815, 313] width 481 height 321
click at [1034, 187] on icon "button" at bounding box center [1035, 187] width 4 height 1
click at [940, 185] on div "Edit Item Staff" at bounding box center [942, 186] width 128 height 23
select select
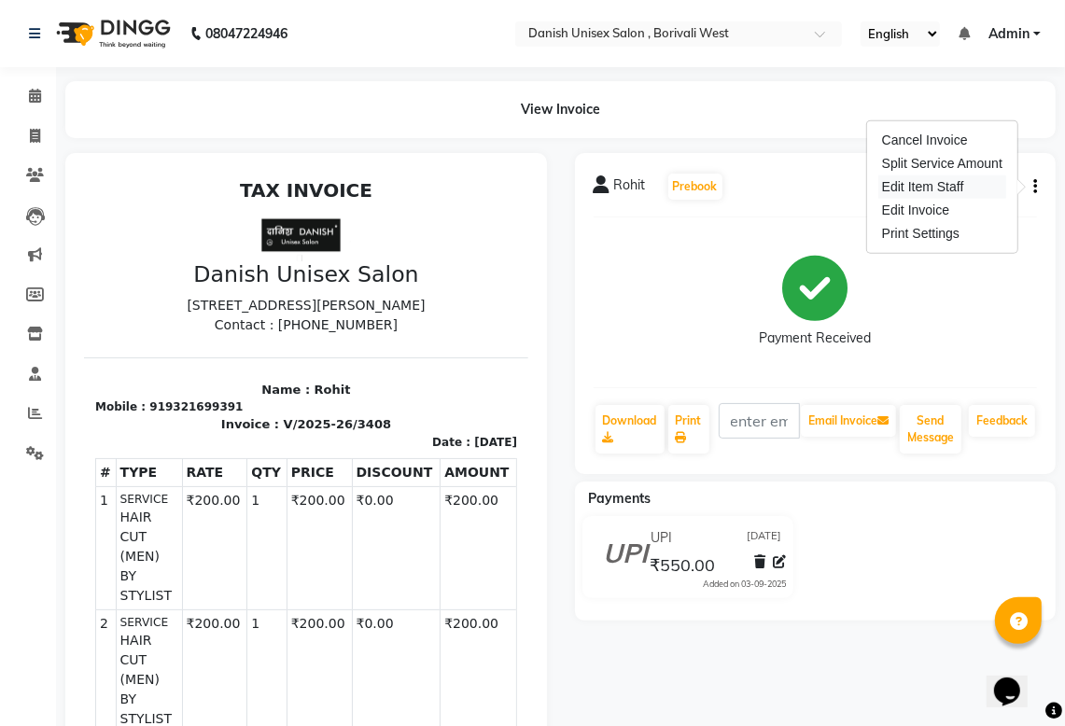
select select
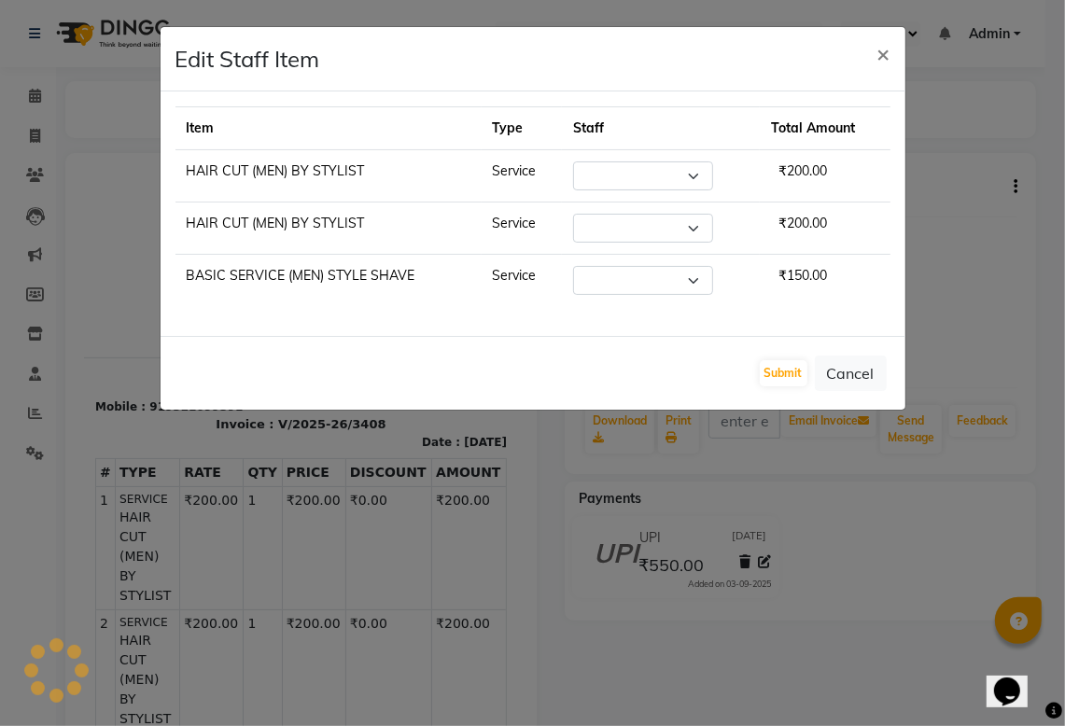
select select "57771"
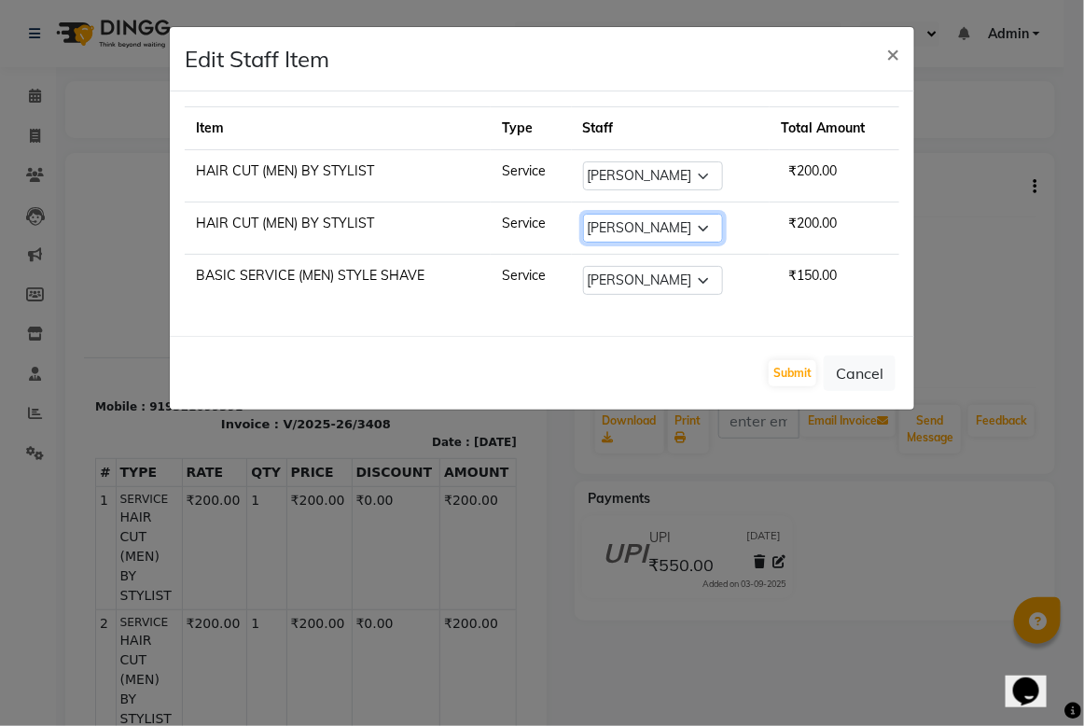
click at [698, 222] on select "Select [PERSON_NAME] [PERSON_NAME] kajal [PERSON_NAME] [PERSON_NAME] [PERSON_NA…" at bounding box center [653, 228] width 140 height 29
select select "89255"
click at [584, 215] on select "Select [PERSON_NAME] [PERSON_NAME] kajal [PERSON_NAME] [PERSON_NAME] [PERSON_NA…" at bounding box center [653, 228] width 140 height 29
click at [801, 369] on button "Submit" at bounding box center [793, 373] width 48 height 26
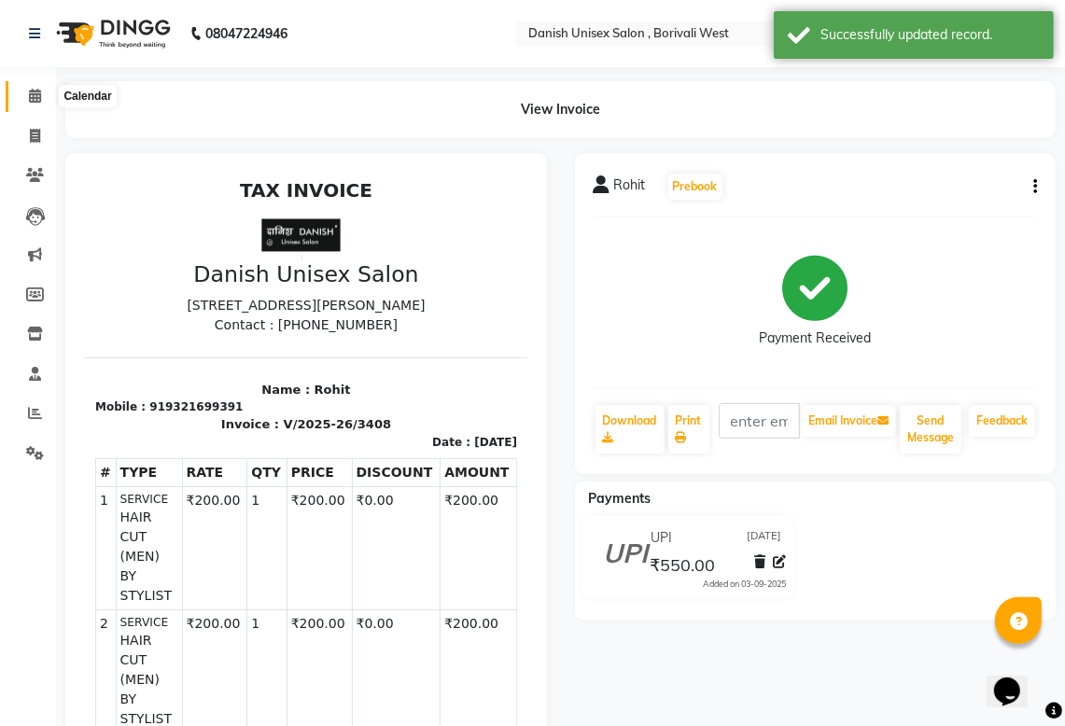
drag, startPoint x: 35, startPoint y: 96, endPoint x: 5, endPoint y: 84, distance: 33.1
click at [35, 98] on icon at bounding box center [35, 96] width 12 height 14
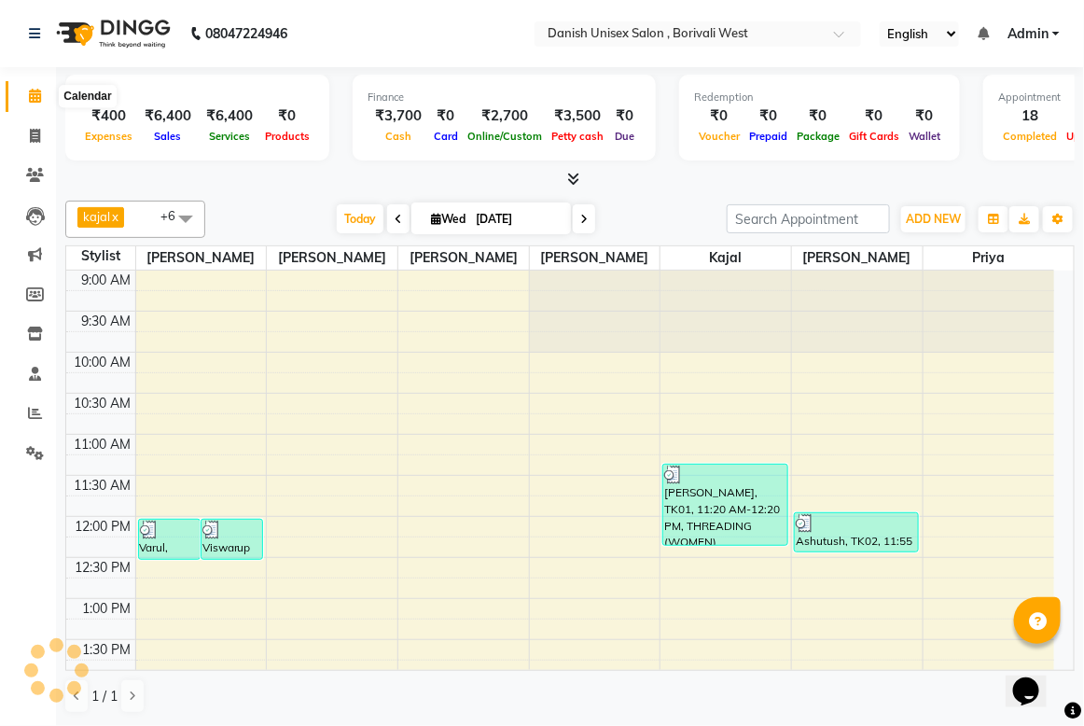
click at [35, 86] on span at bounding box center [35, 96] width 33 height 21
click at [35, 135] on icon at bounding box center [35, 136] width 10 height 14
select select "service"
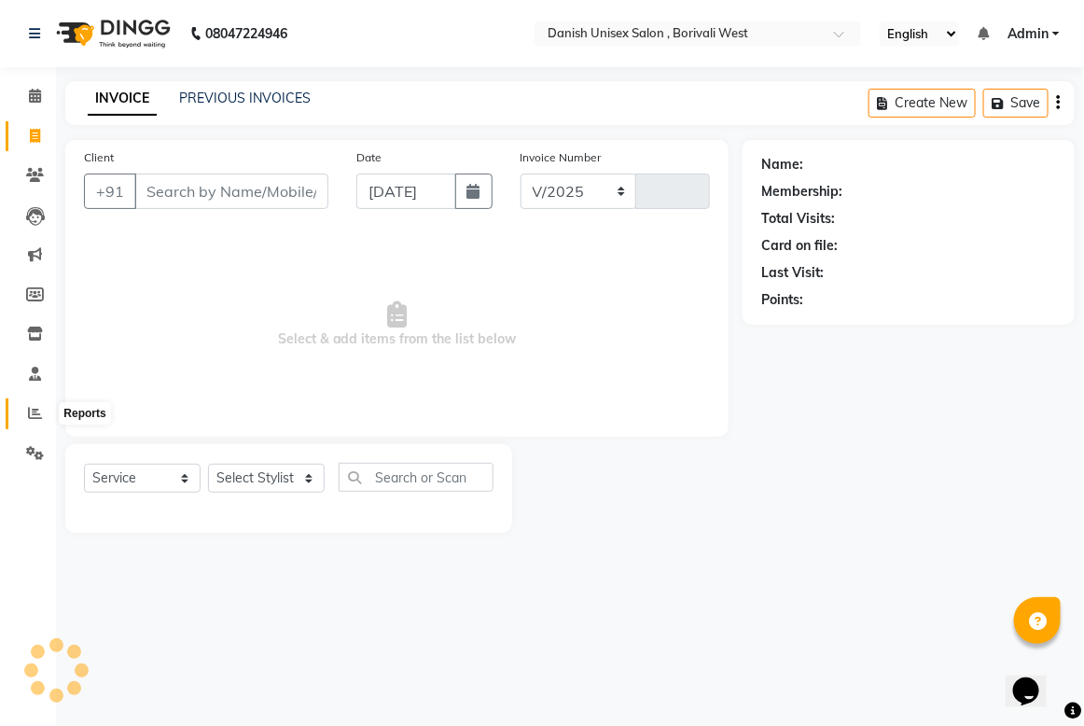
select select "6929"
type input "3410"
click at [28, 409] on icon at bounding box center [35, 413] width 14 height 14
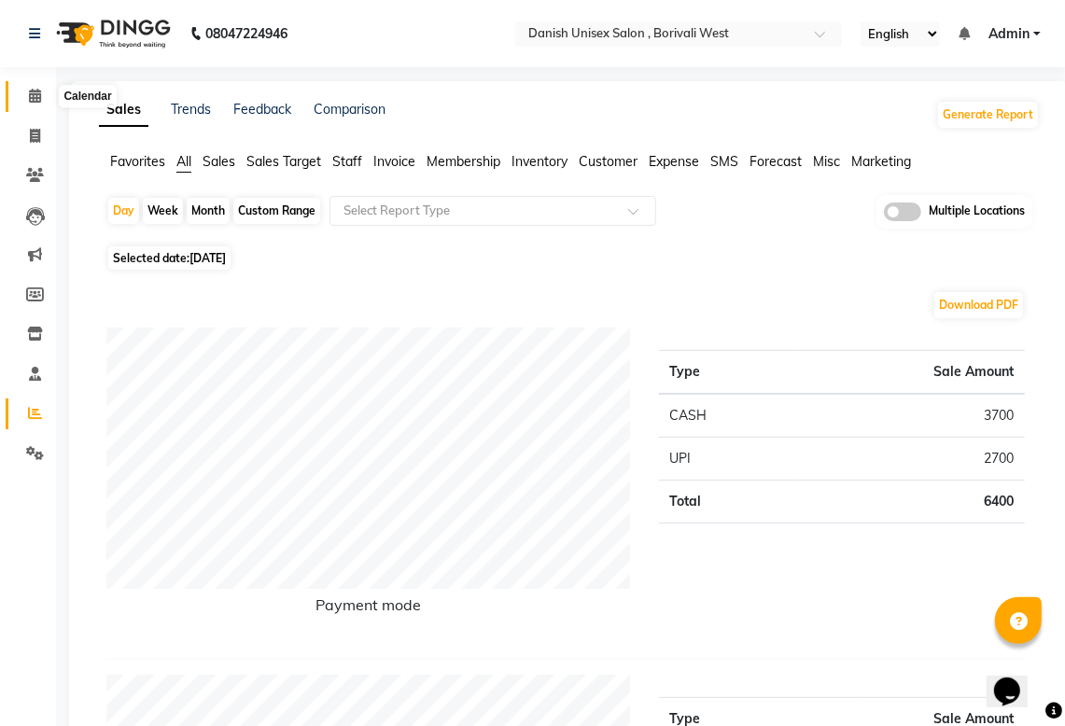
click at [34, 94] on icon at bounding box center [35, 96] width 12 height 14
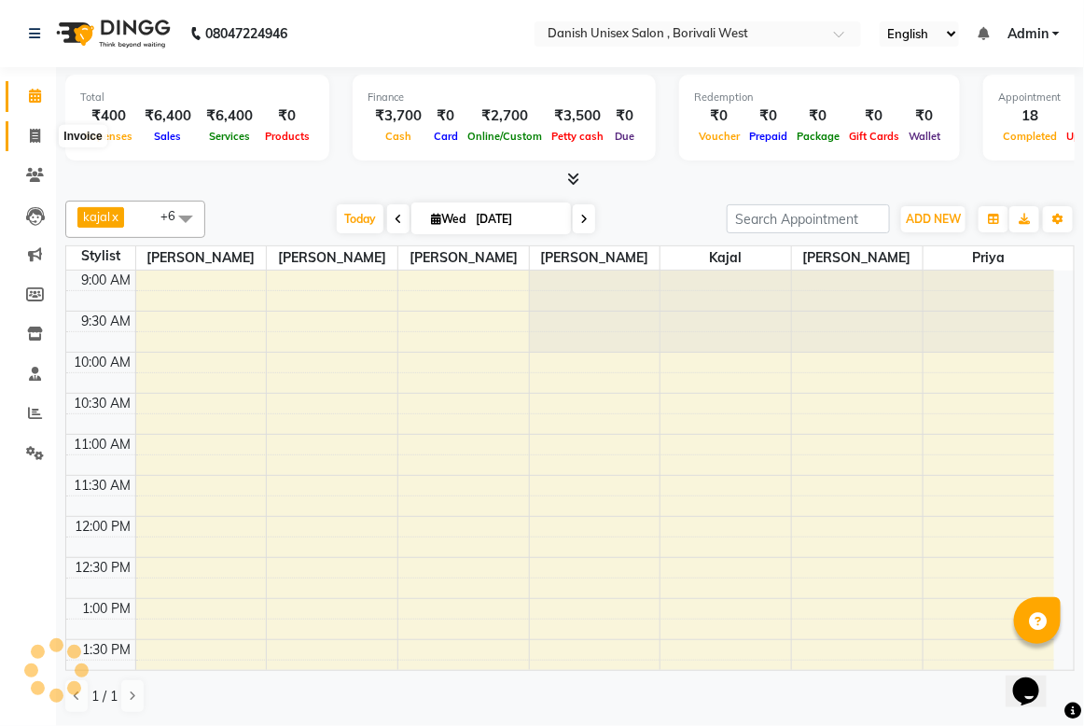
click at [35, 135] on icon at bounding box center [35, 136] width 10 height 14
select select "service"
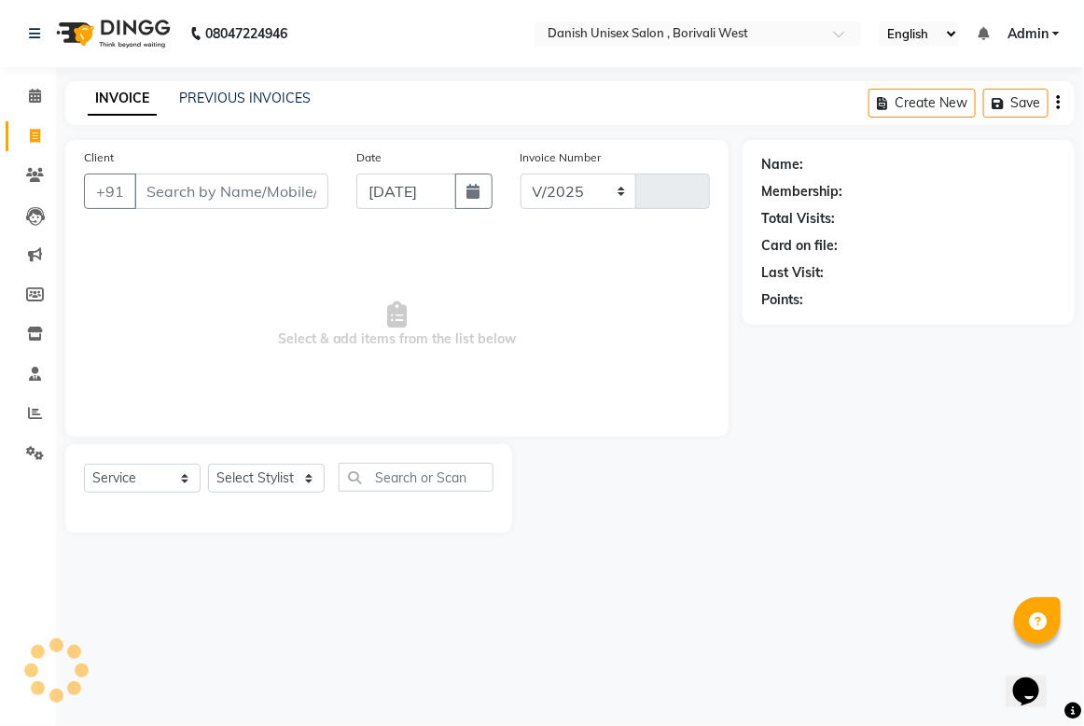
select select "6929"
type input "3410"
click at [250, 93] on link "PREVIOUS INVOICES" at bounding box center [245, 98] width 132 height 17
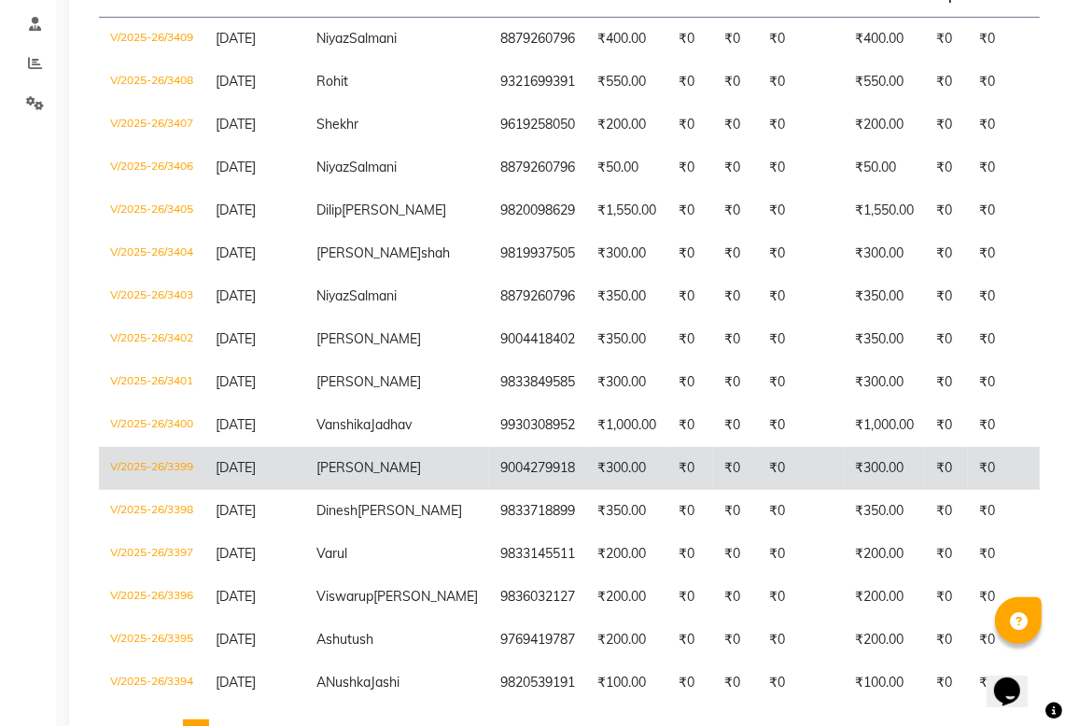
scroll to position [233, 0]
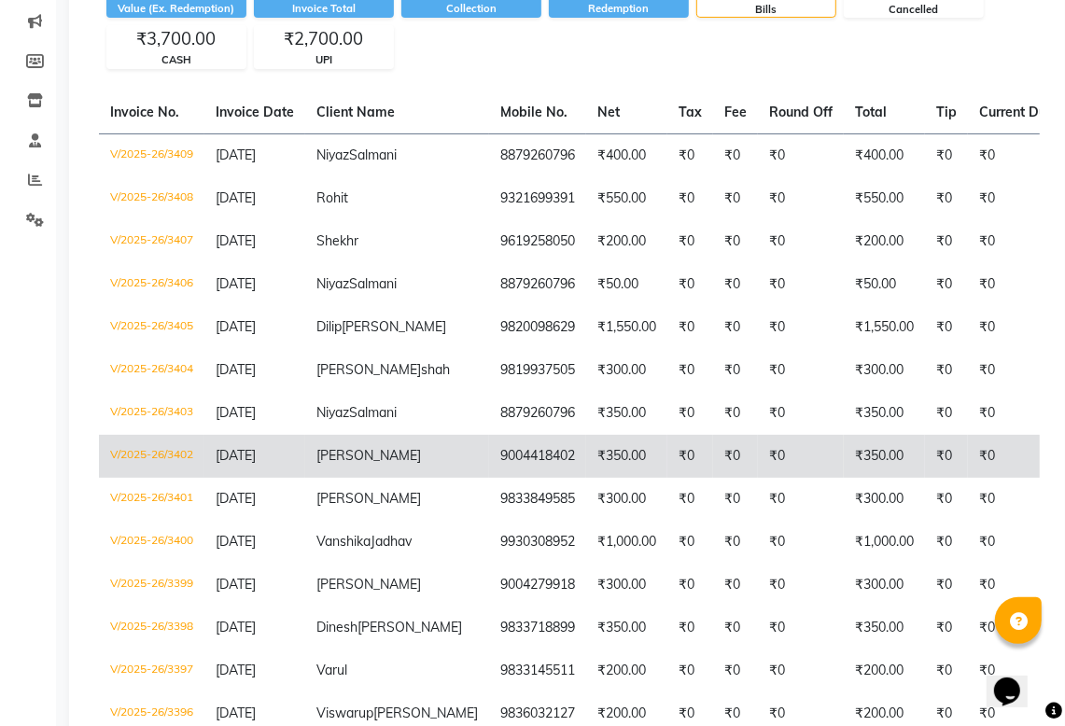
click at [843, 478] on td "₹350.00" at bounding box center [883, 456] width 81 height 43
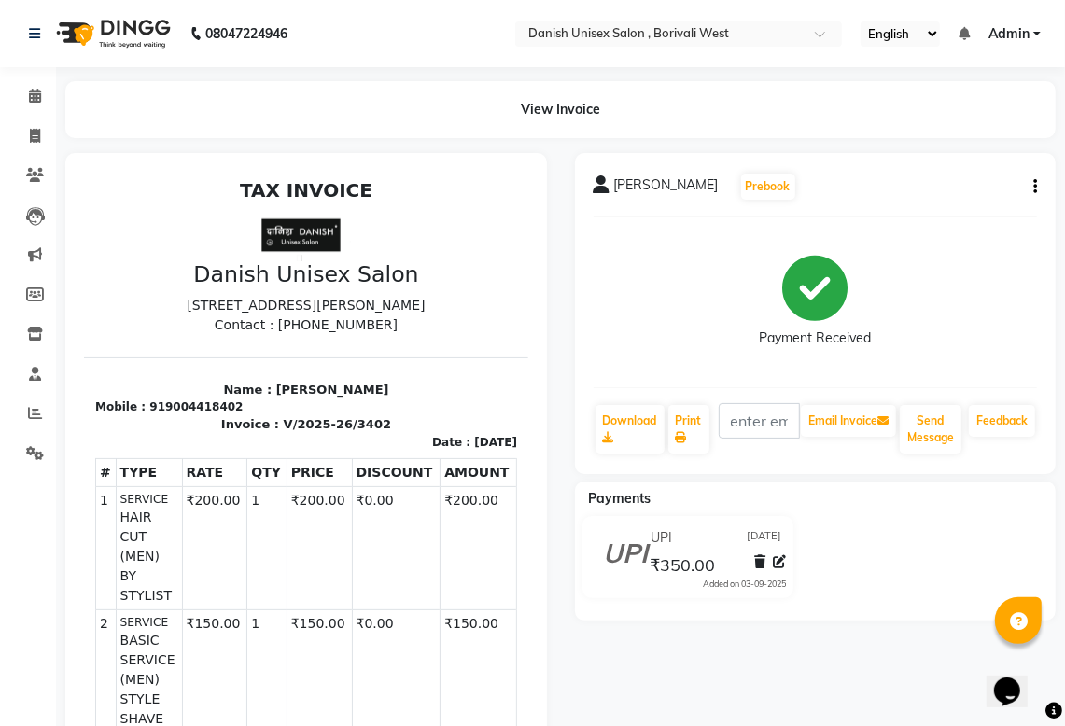
click at [1037, 188] on div "[PERSON_NAME] Prebook Payment Received Download Print Email Invoice Send Messag…" at bounding box center [815, 313] width 481 height 321
click at [1033, 188] on icon "button" at bounding box center [1035, 187] width 4 height 1
click at [934, 189] on div "Edit Item Staff" at bounding box center [942, 186] width 128 height 23
select select
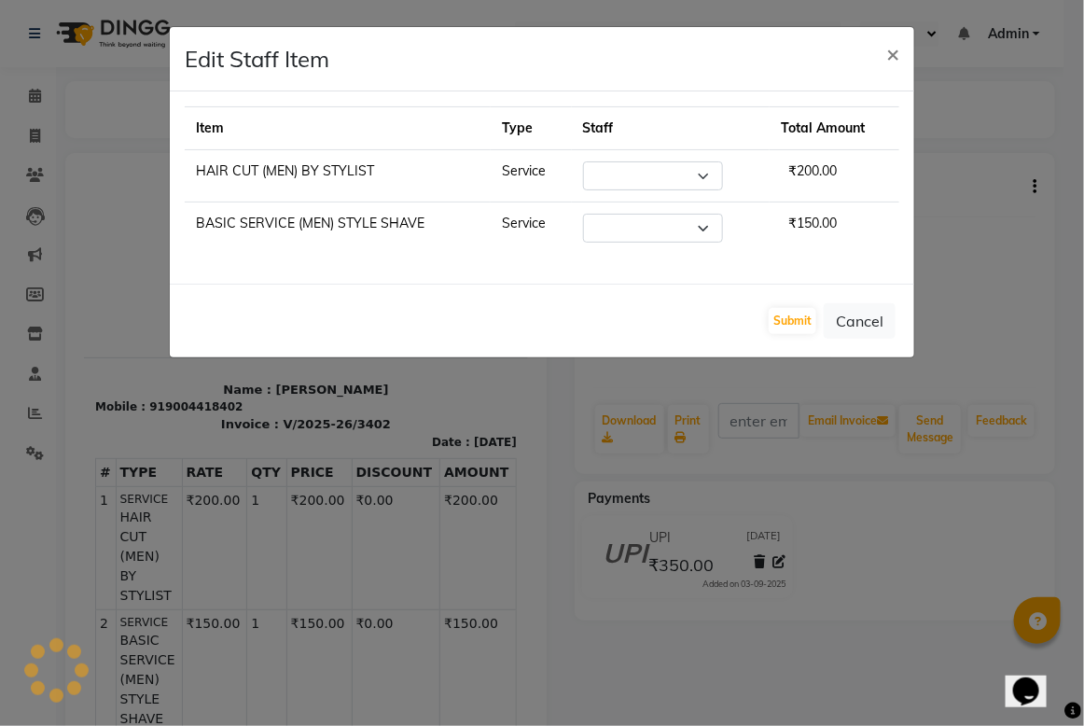
select select "89255"
click at [1024, 290] on ngb-modal-window "Edit Staff Item × Item Type Staff Total Amount HAIR CUT (MEN) BY STYLIST Servic…" at bounding box center [542, 363] width 1084 height 726
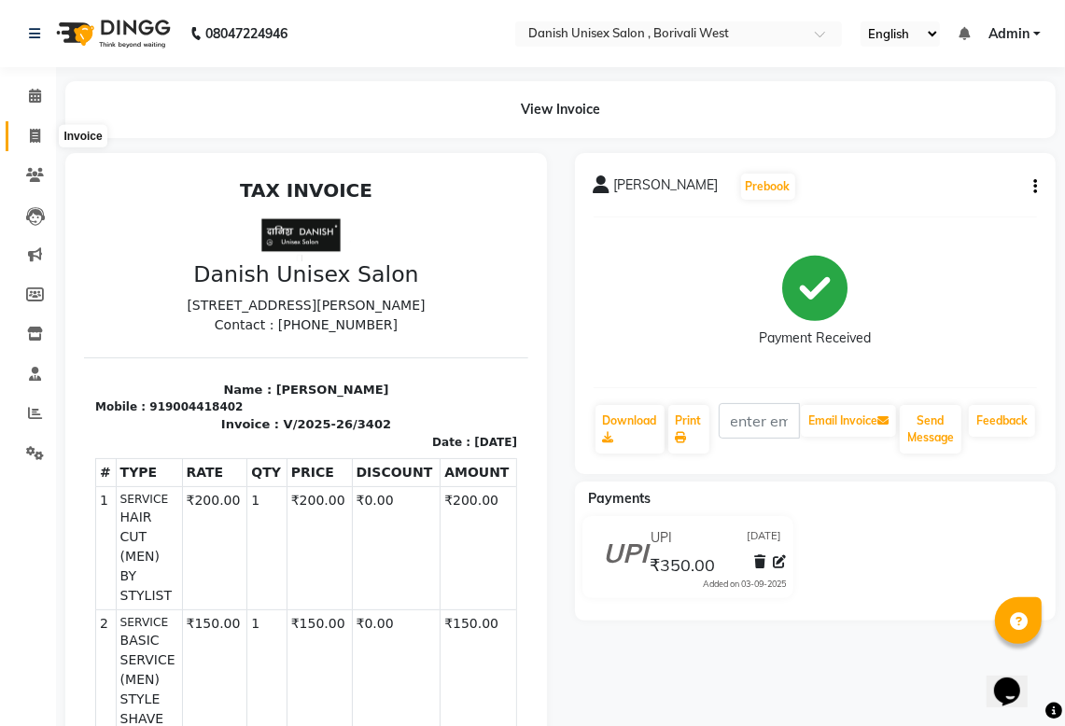
click at [34, 132] on icon at bounding box center [35, 136] width 10 height 14
select select "service"
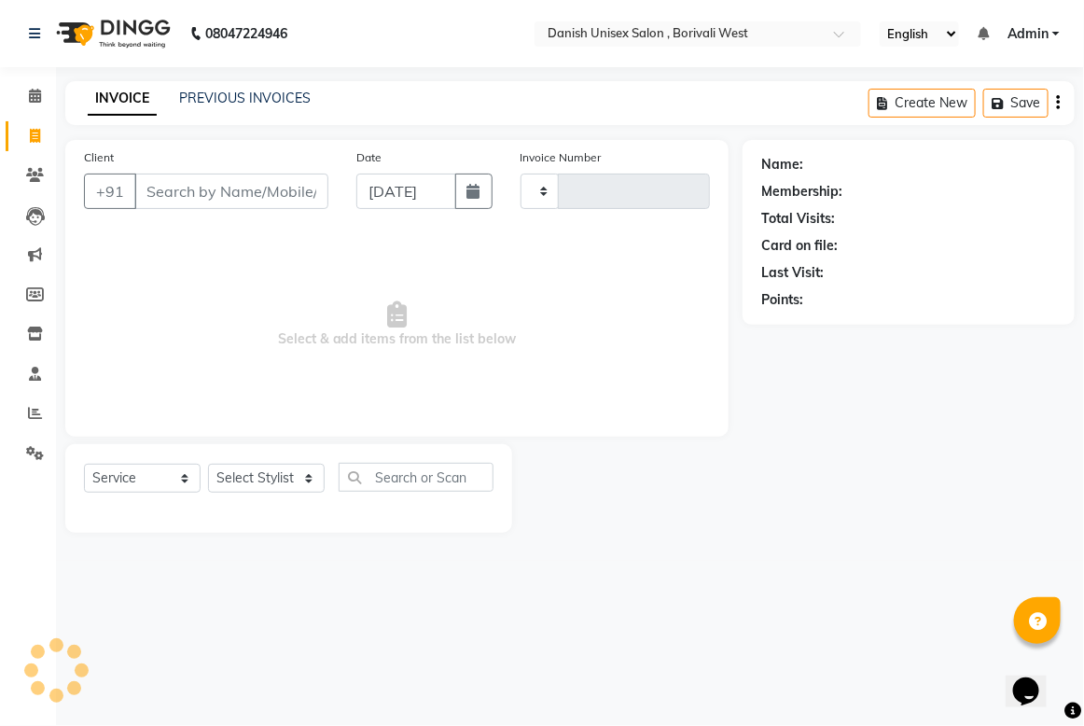
type input "3410"
select select "6929"
click at [29, 89] on icon at bounding box center [35, 96] width 12 height 14
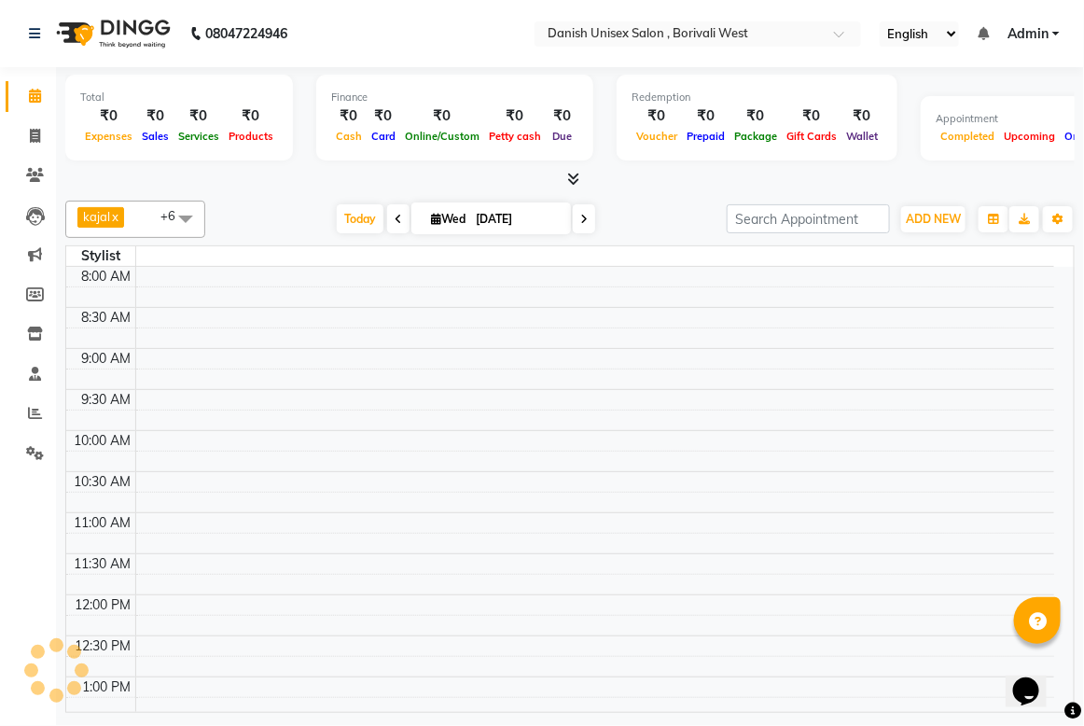
drag, startPoint x: 216, startPoint y: 103, endPoint x: 93, endPoint y: 128, distance: 125.7
click at [216, 103] on div "Total" at bounding box center [179, 98] width 198 height 16
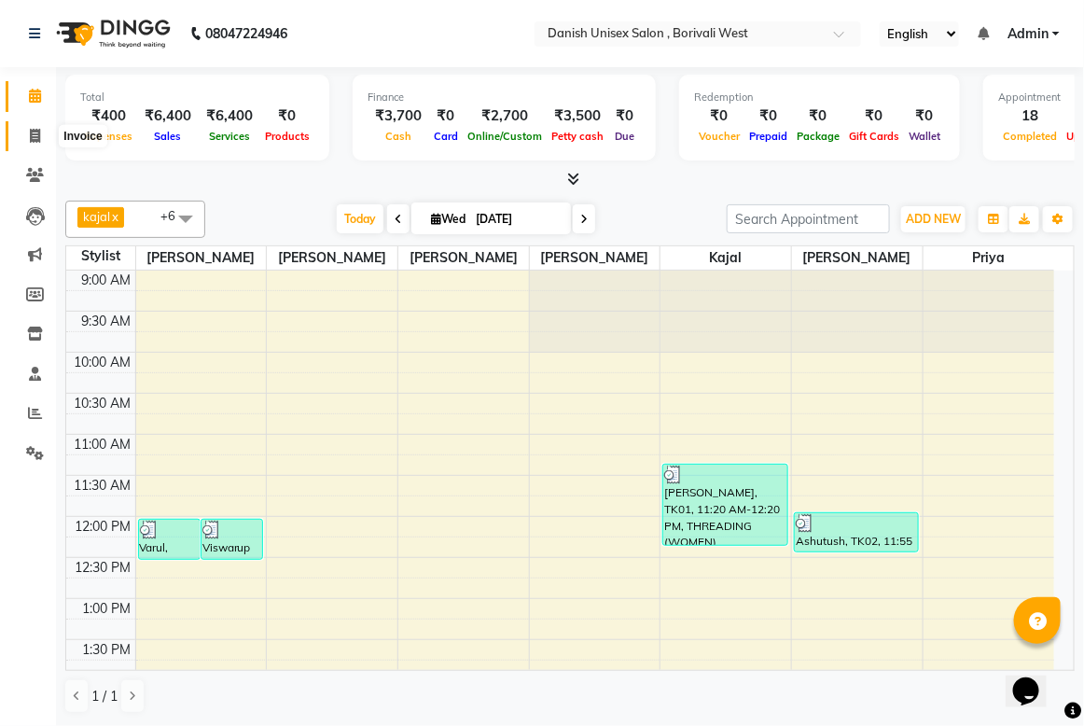
click at [33, 133] on icon at bounding box center [35, 136] width 10 height 14
select select "service"
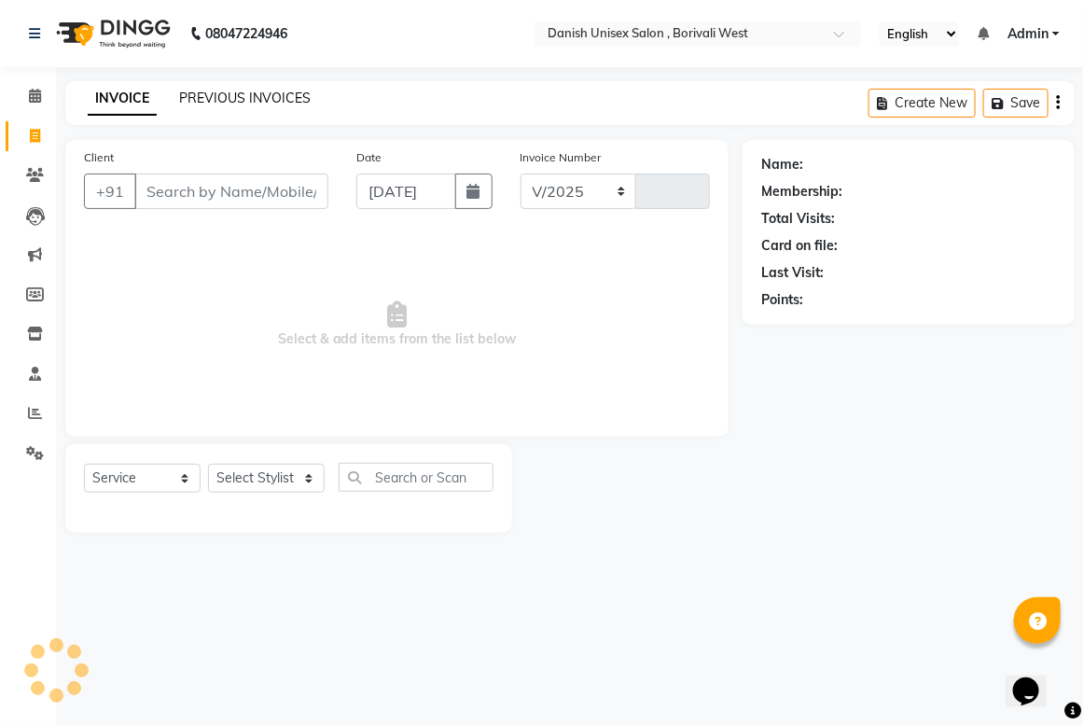
select select "6929"
type input "3410"
click at [243, 98] on link "PREVIOUS INVOICES" at bounding box center [245, 98] width 132 height 17
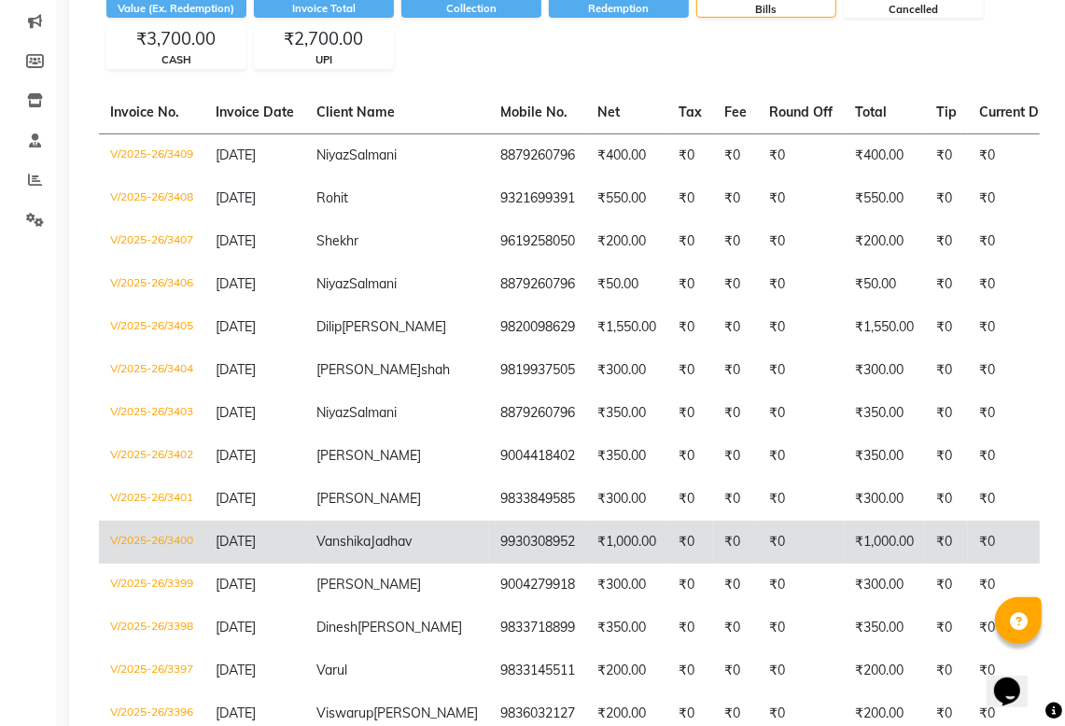
scroll to position [350, 0]
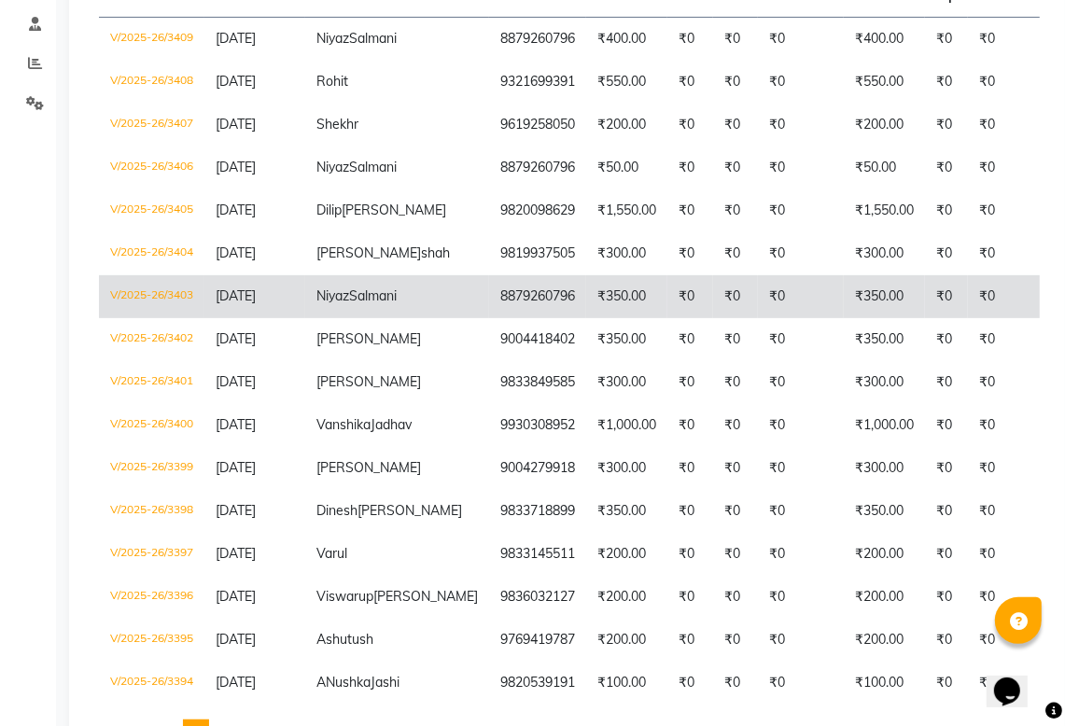
click at [843, 318] on td "₹350.00" at bounding box center [883, 296] width 81 height 43
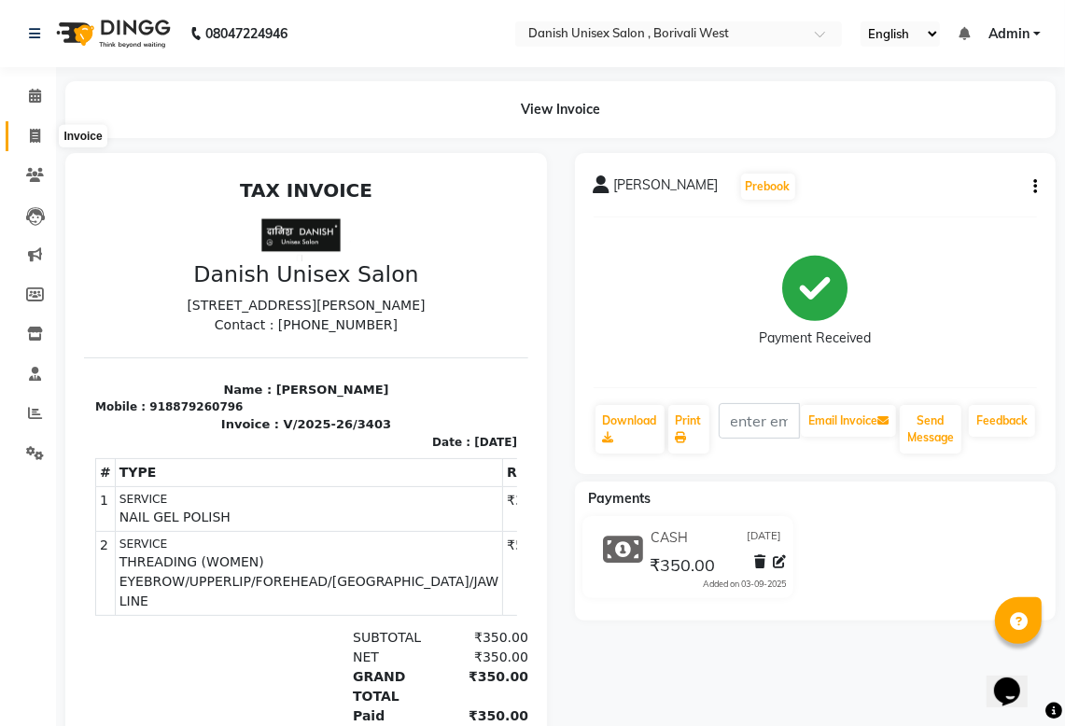
click at [35, 133] on icon at bounding box center [35, 136] width 10 height 14
select select "service"
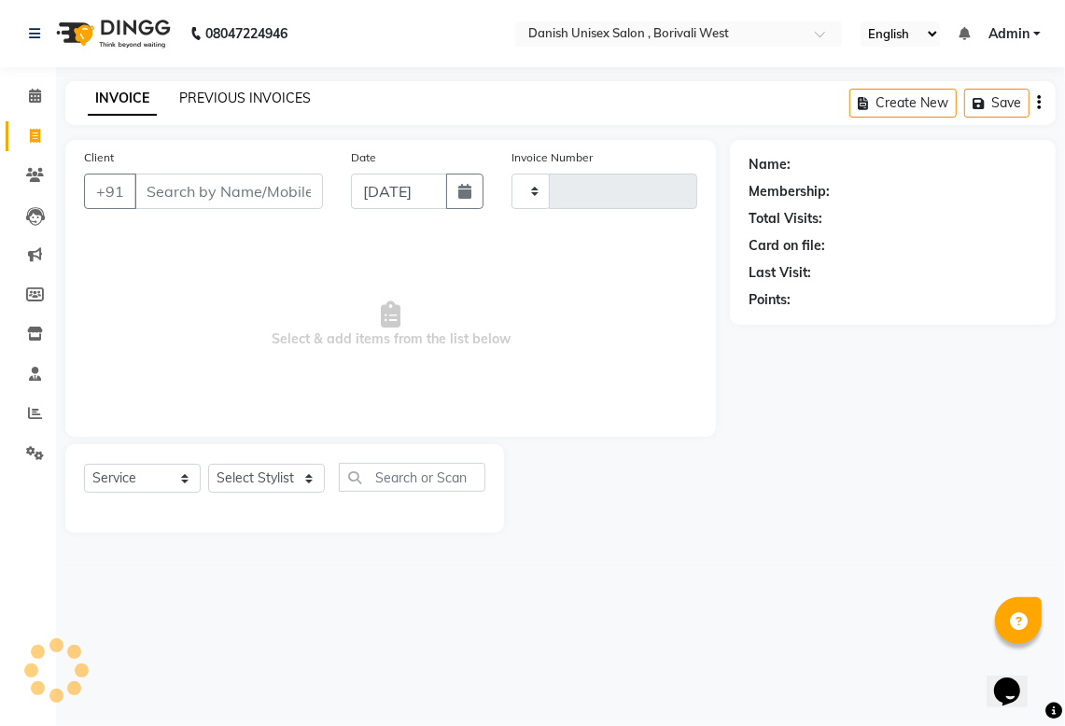
type input "3410"
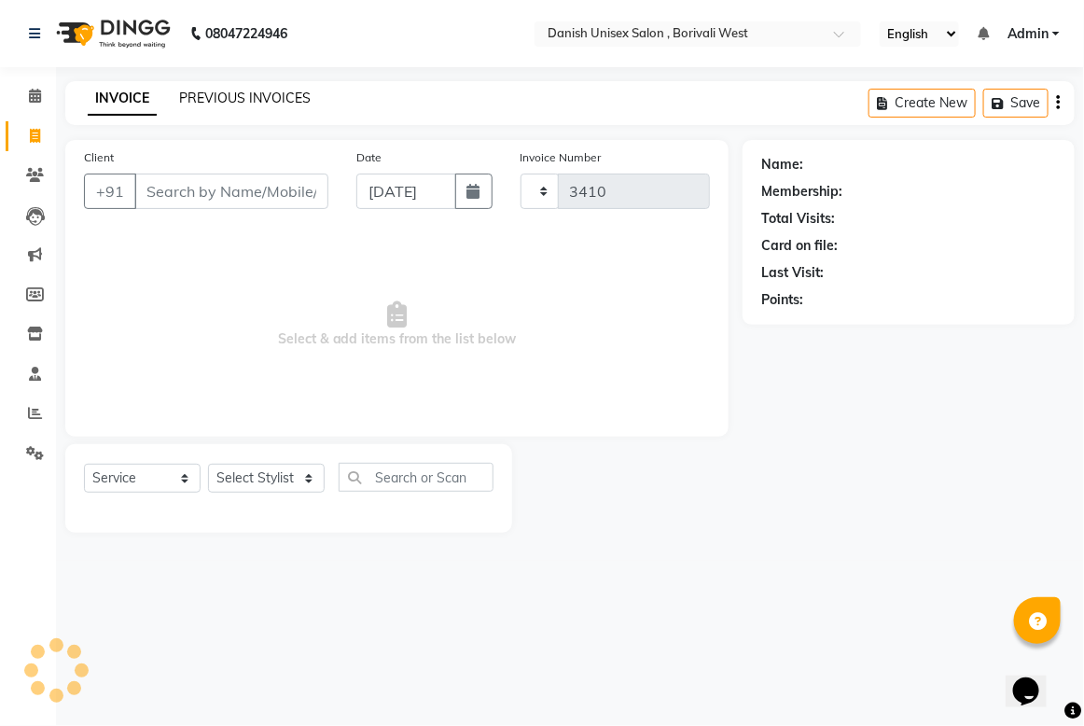
select select "6929"
click at [231, 100] on link "PREVIOUS INVOICES" at bounding box center [245, 98] width 132 height 17
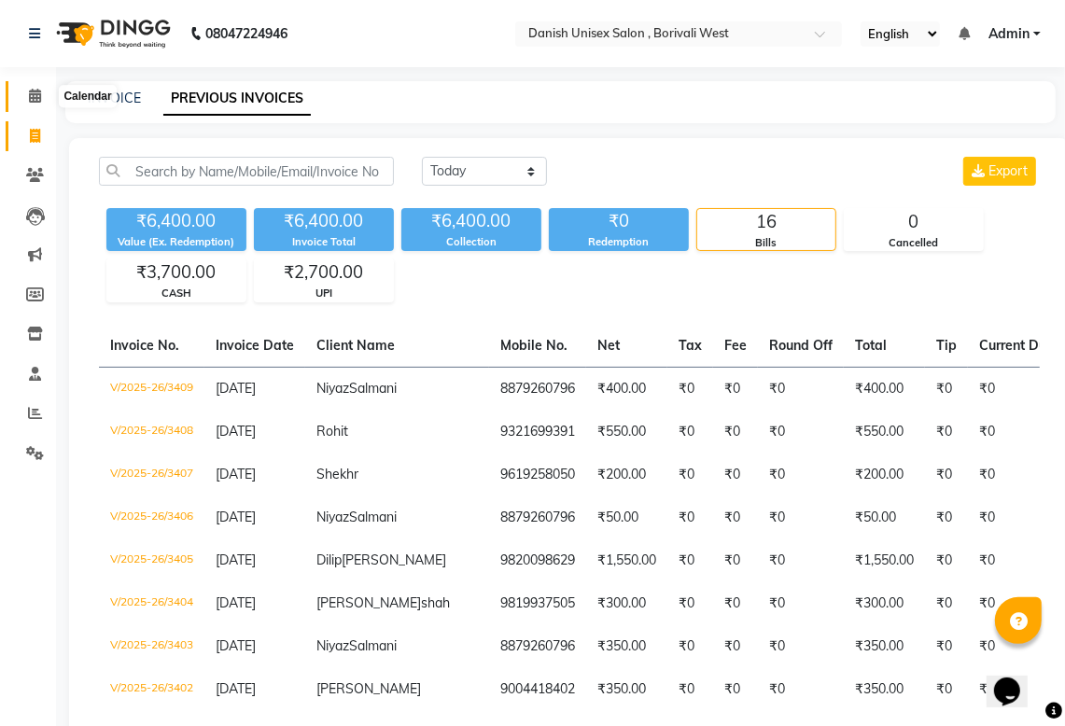
click at [33, 95] on icon at bounding box center [35, 96] width 12 height 14
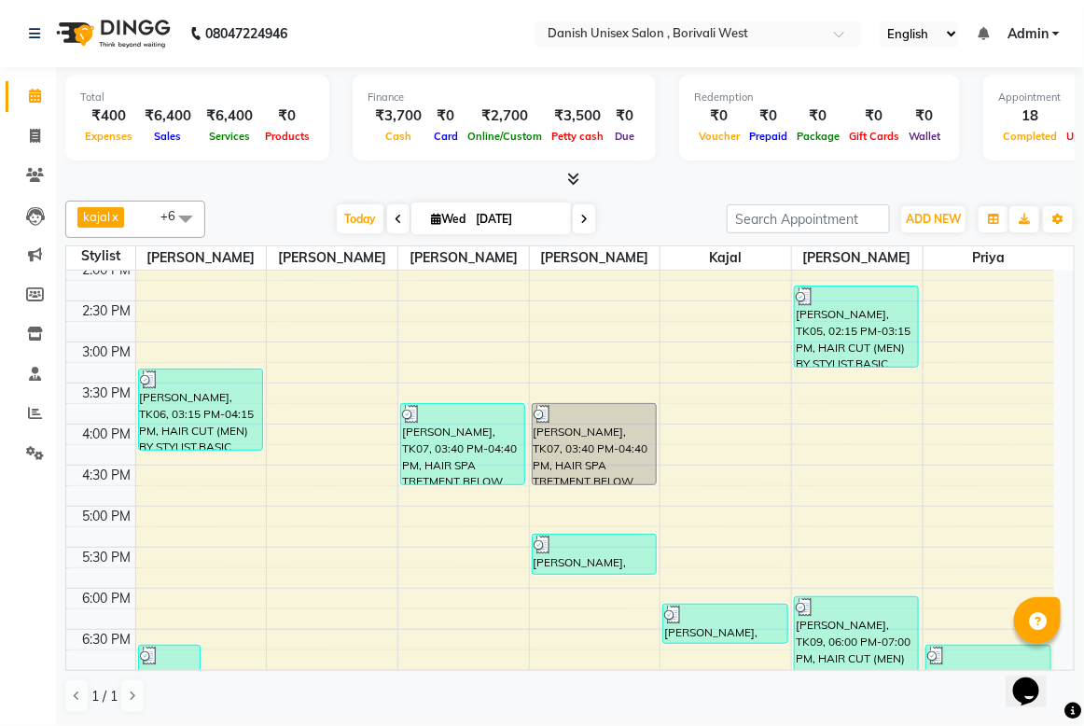
scroll to position [467, 0]
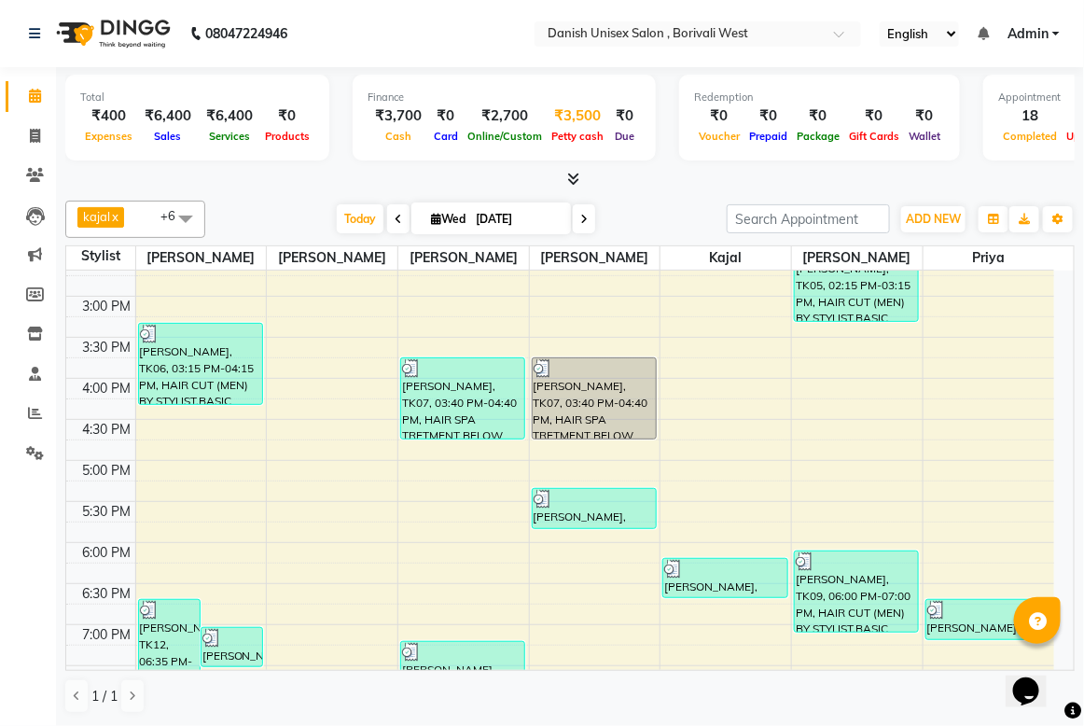
click at [565, 128] on div "Petty cash" at bounding box center [578, 136] width 62 height 20
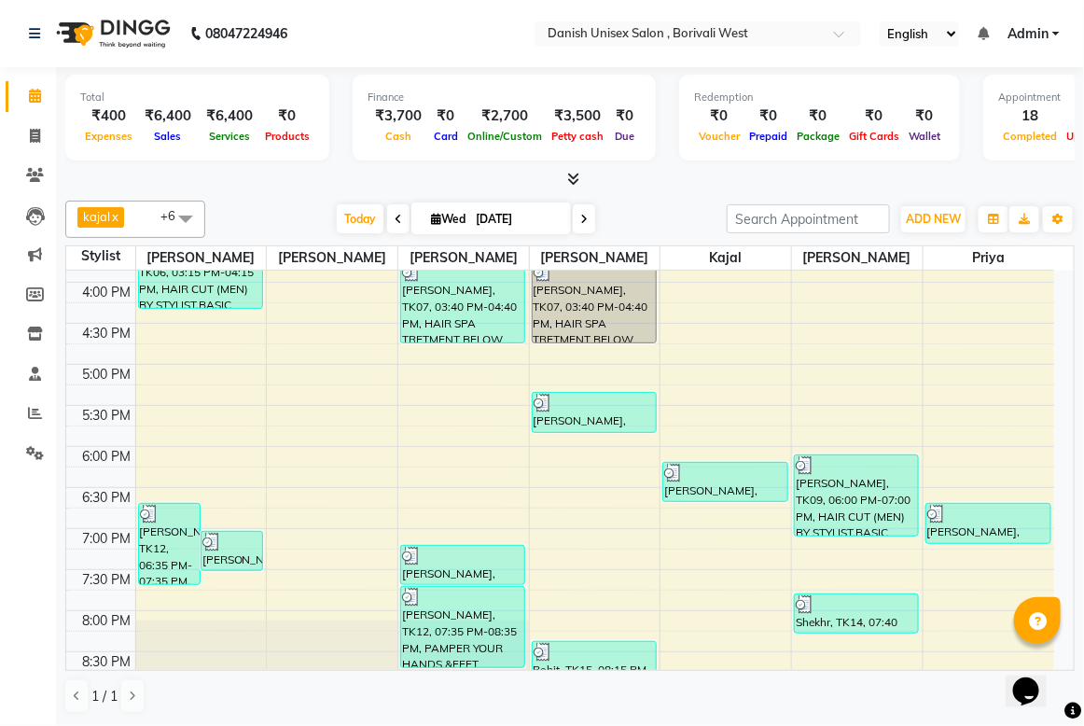
scroll to position [679, 0]
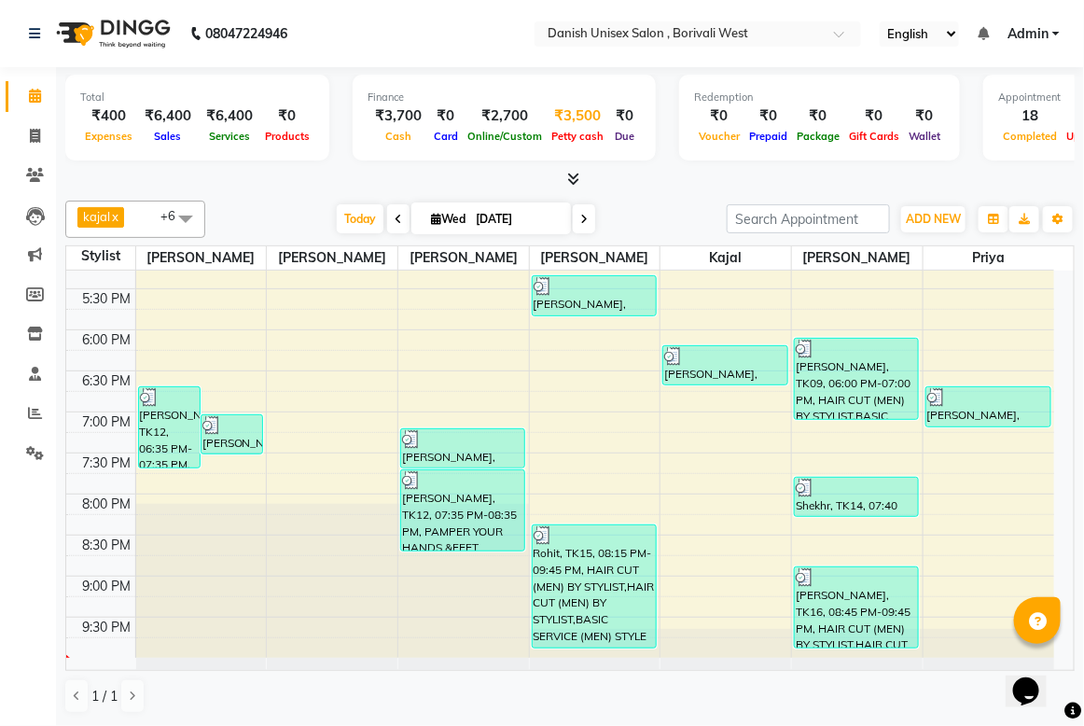
click at [551, 118] on div "₹3,500" at bounding box center [578, 115] width 62 height 21
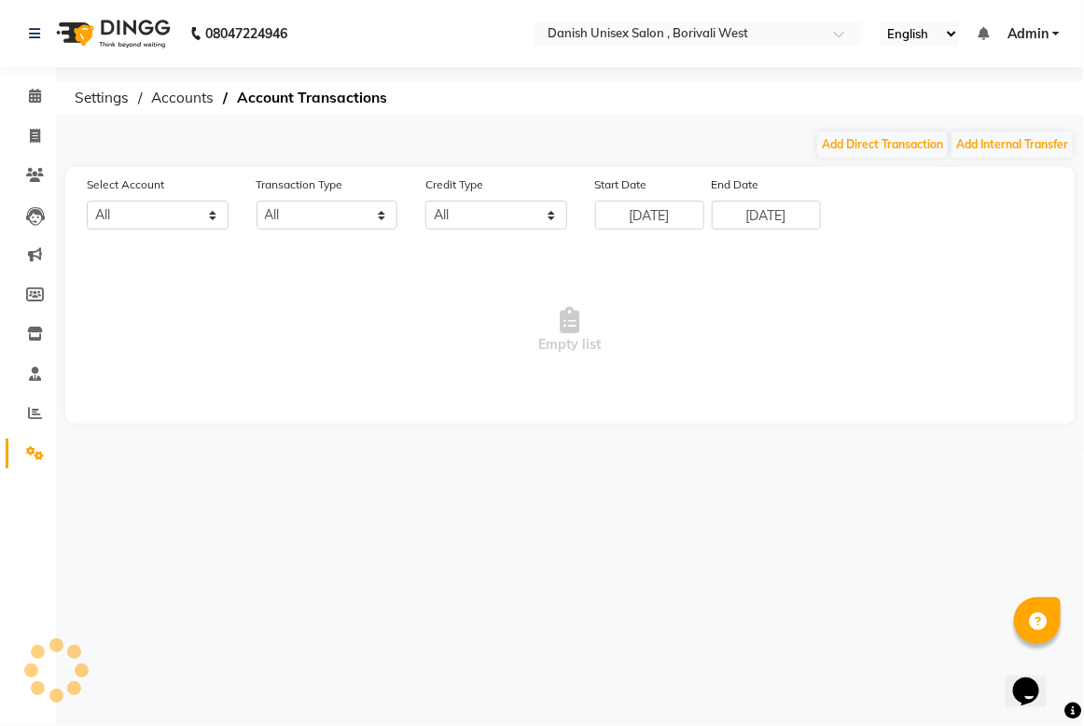
select select "5994"
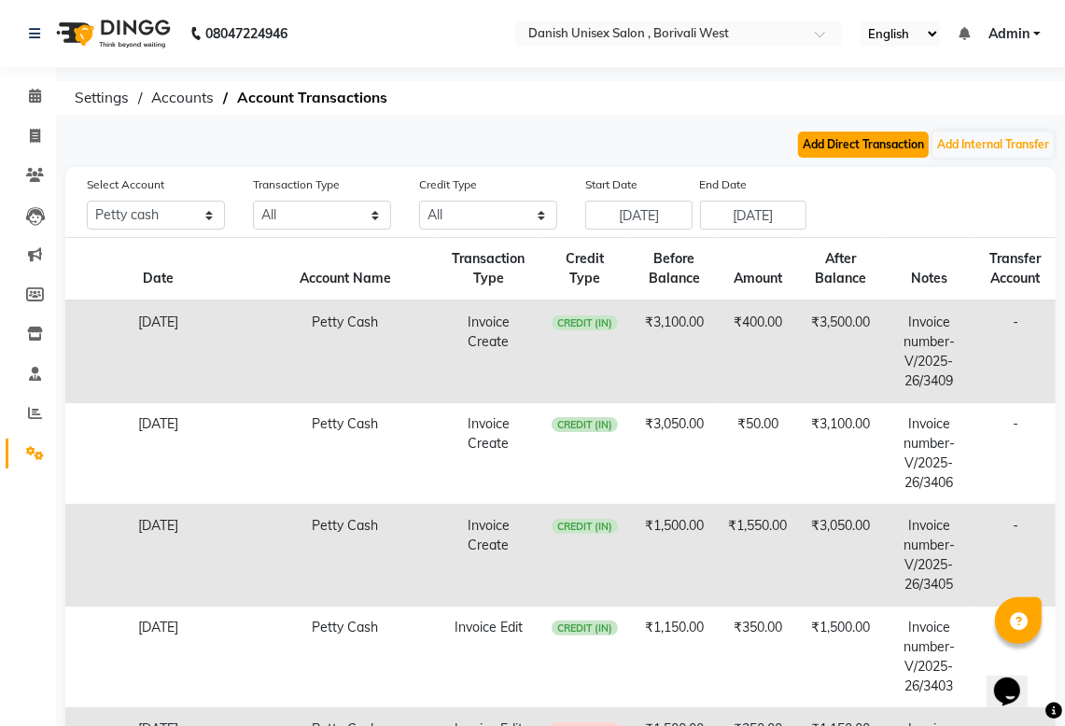
click at [812, 140] on button "Add Direct Transaction" at bounding box center [863, 145] width 131 height 26
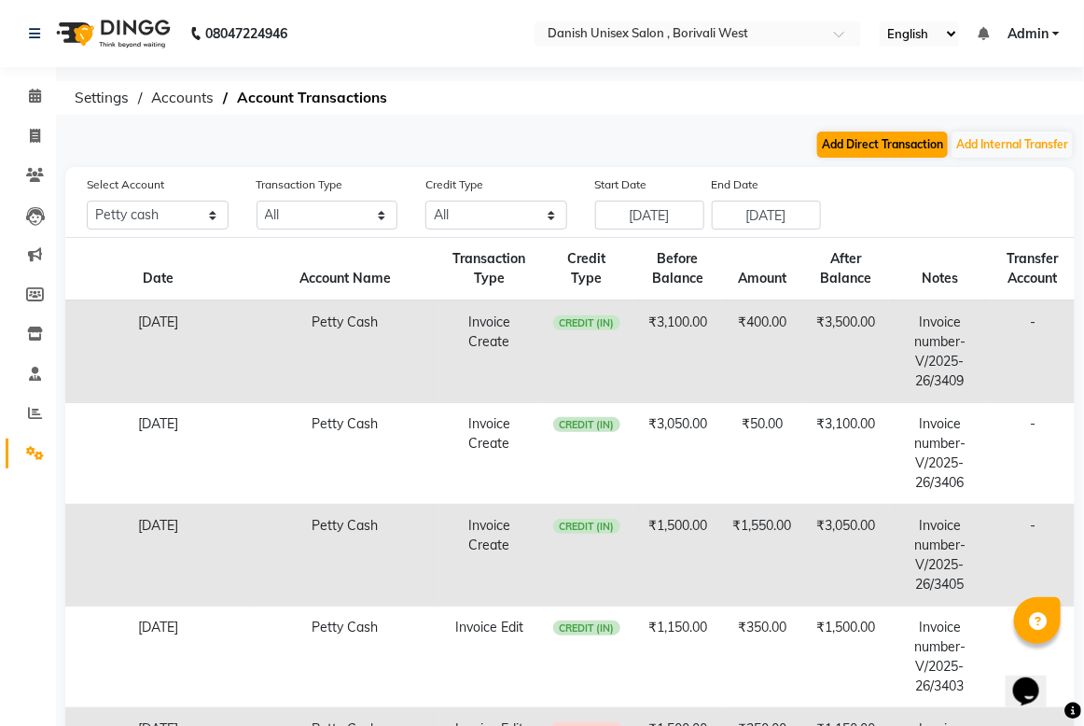
select select "direct"
select select "5994"
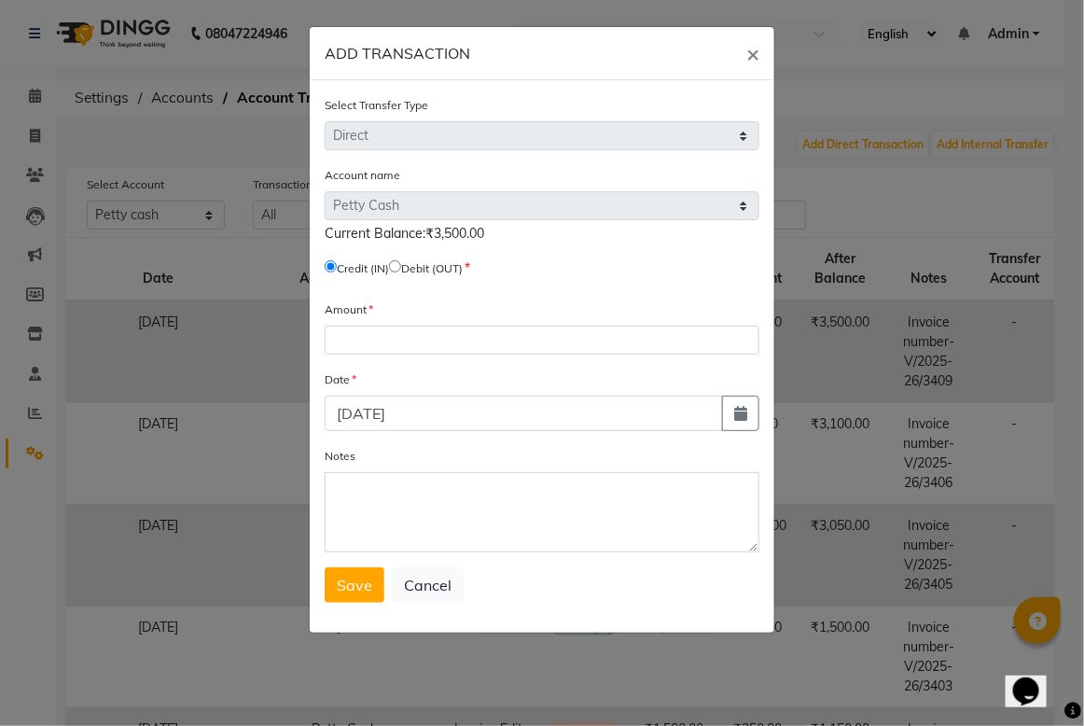
drag, startPoint x: 409, startPoint y: 264, endPoint x: 425, endPoint y: 351, distance: 88.4
click at [425, 351] on form "Select Transfer Type Select Direct Internal Account name Select Petty Cash Defa…" at bounding box center [542, 349] width 435 height 508
click at [401, 261] on input "radio" at bounding box center [395, 266] width 12 height 12
radio input "true"
click at [359, 333] on input "number" at bounding box center [542, 340] width 435 height 29
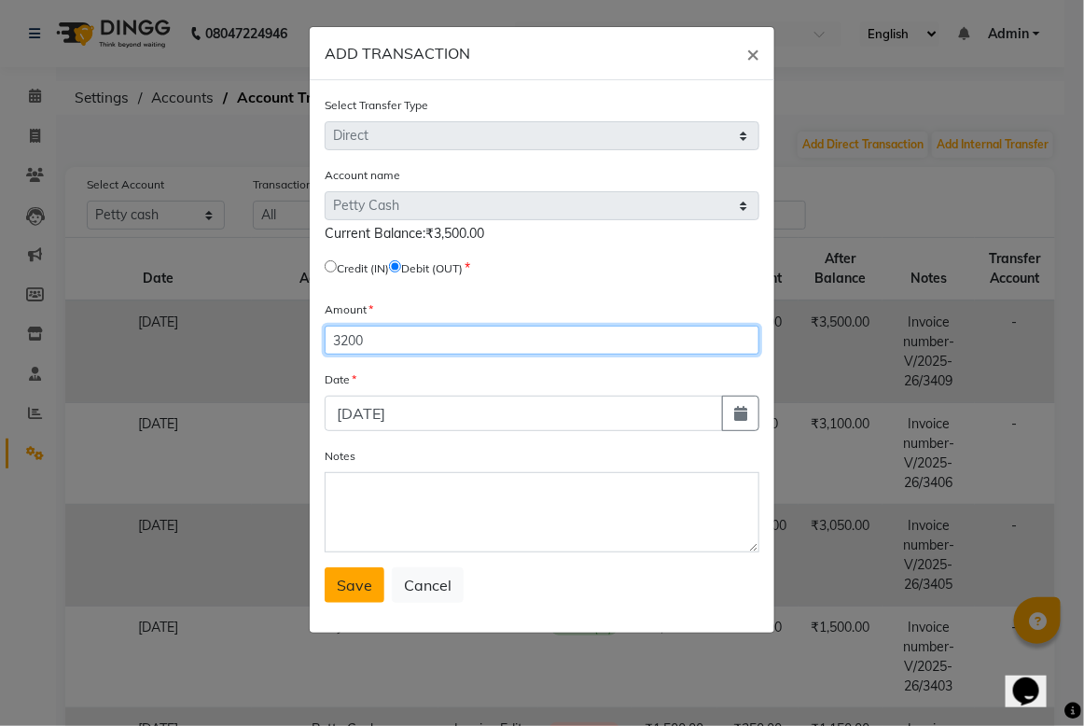
type input "3200"
click at [348, 590] on span "Save" at bounding box center [354, 585] width 35 height 19
